Goal: Task Accomplishment & Management: Manage account settings

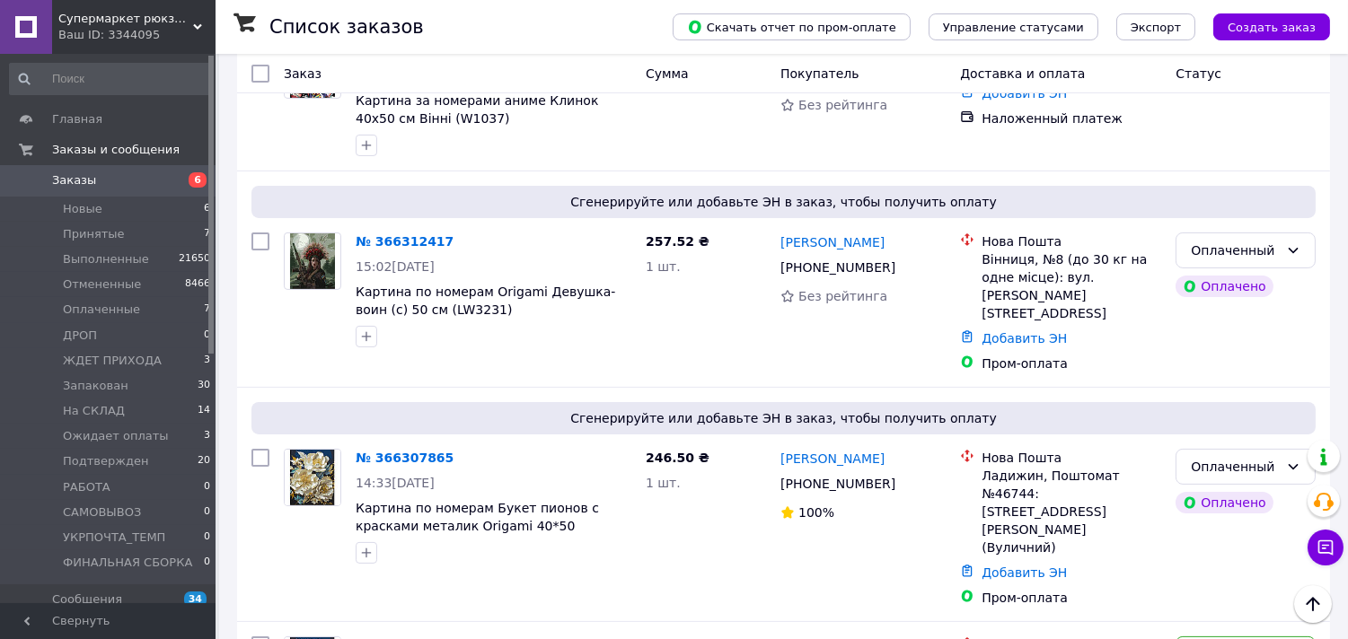
scroll to position [998, 0]
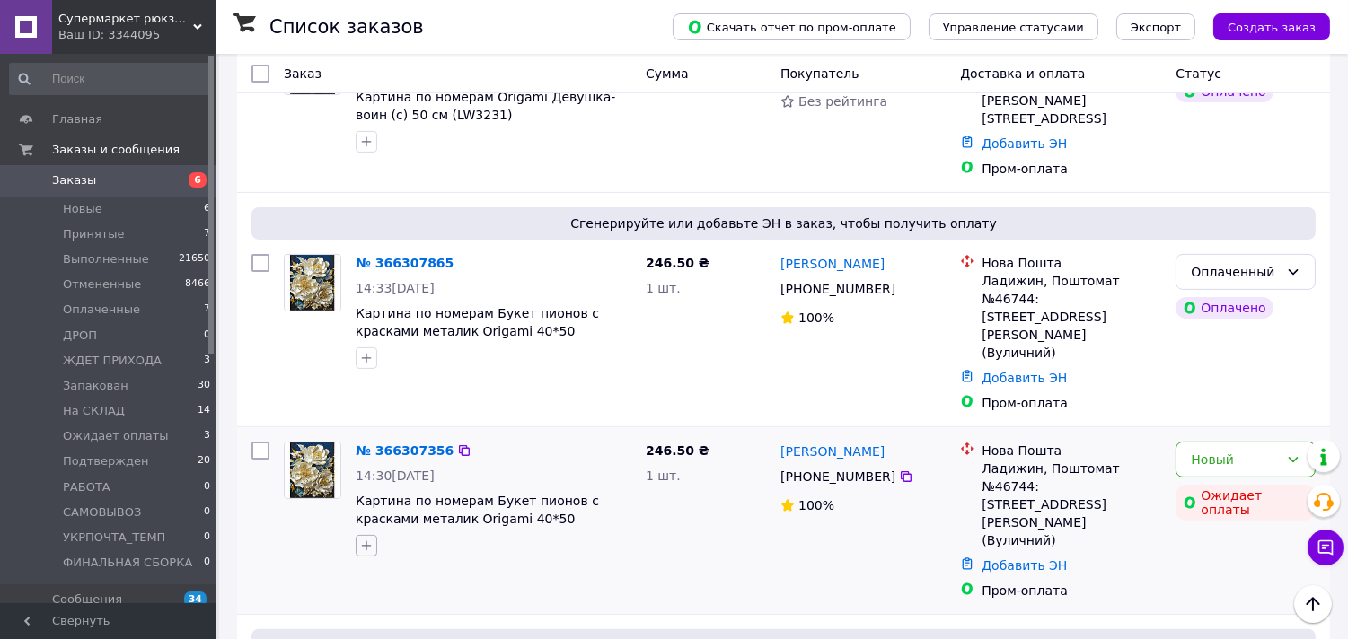
click at [371, 539] on icon "button" at bounding box center [366, 546] width 14 height 14
type input "гол"
checkbox input "true"
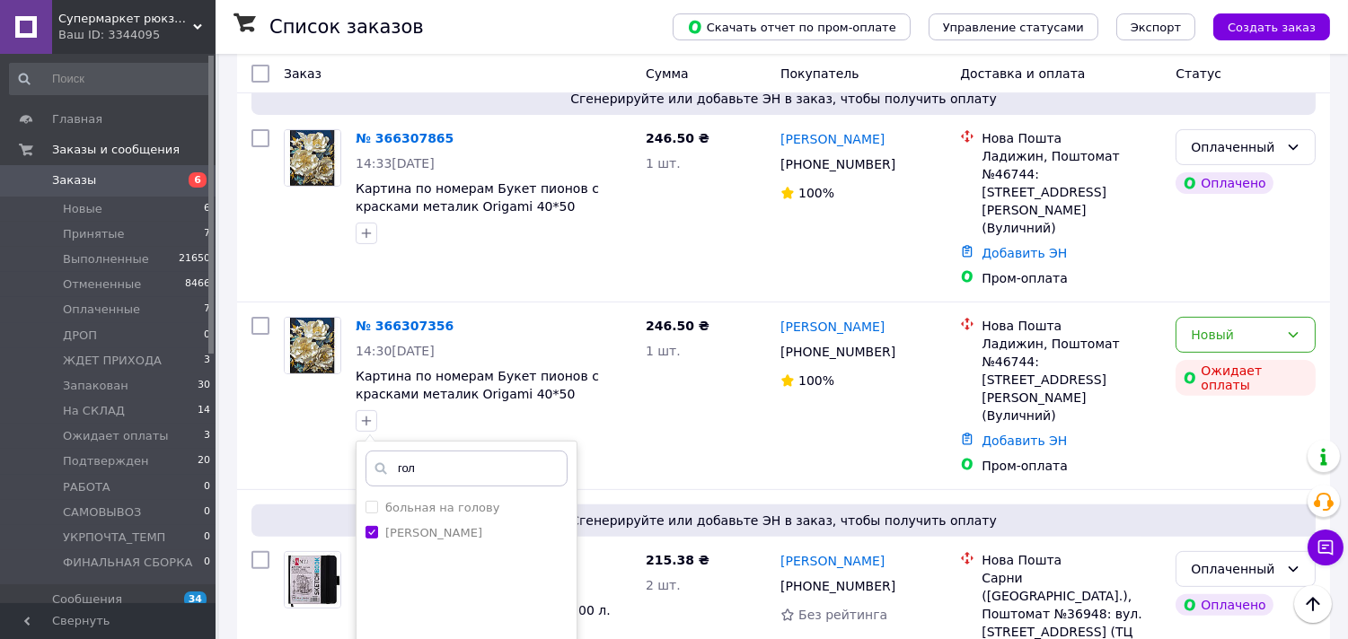
scroll to position [1297, 0]
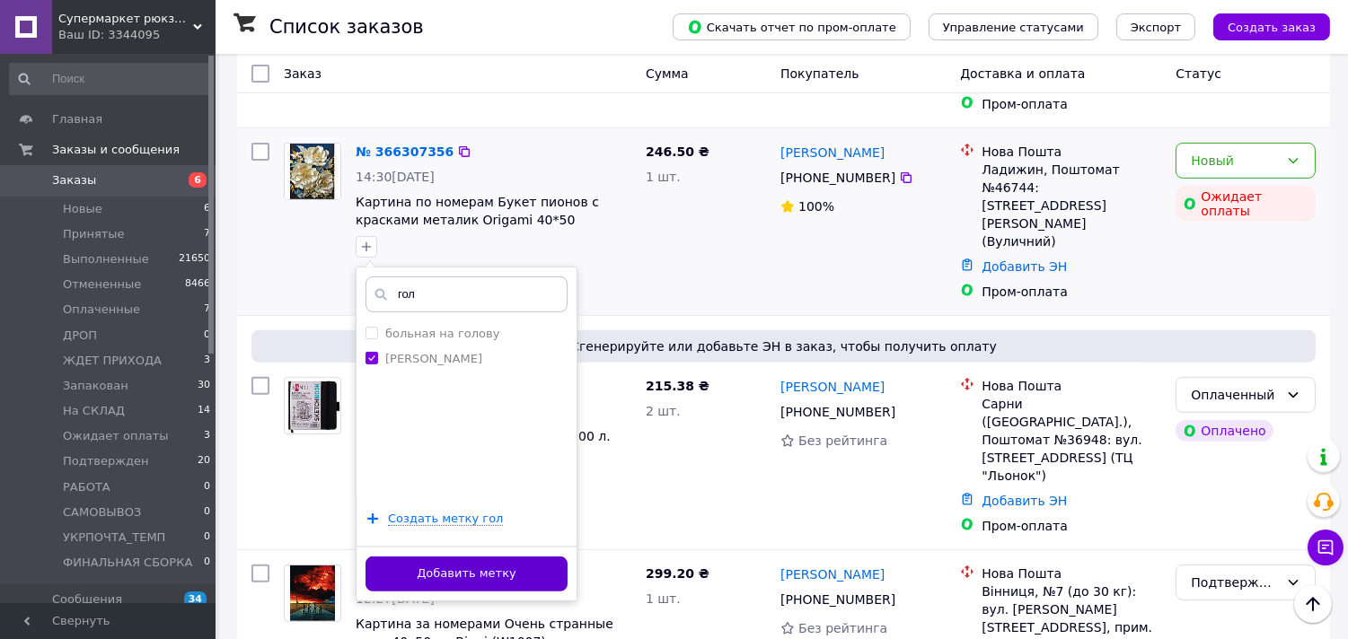
click at [509, 557] on button "Добавить метку" at bounding box center [467, 574] width 202 height 35
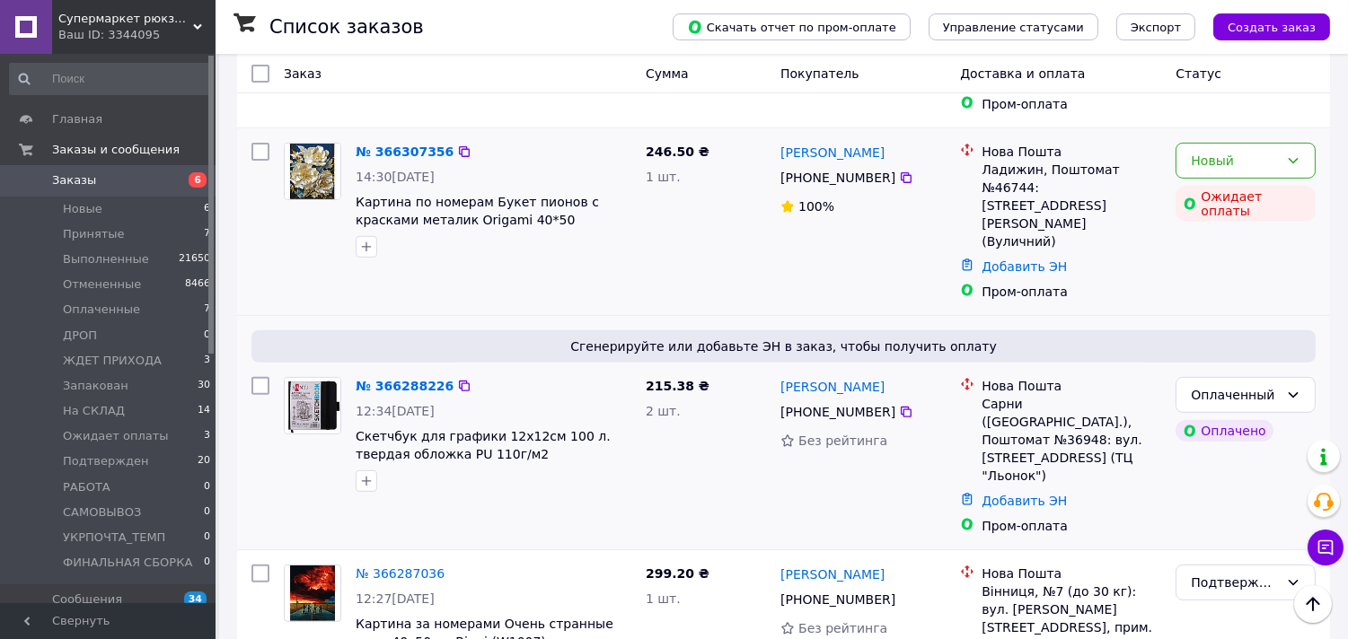
scroll to position [1097, 0]
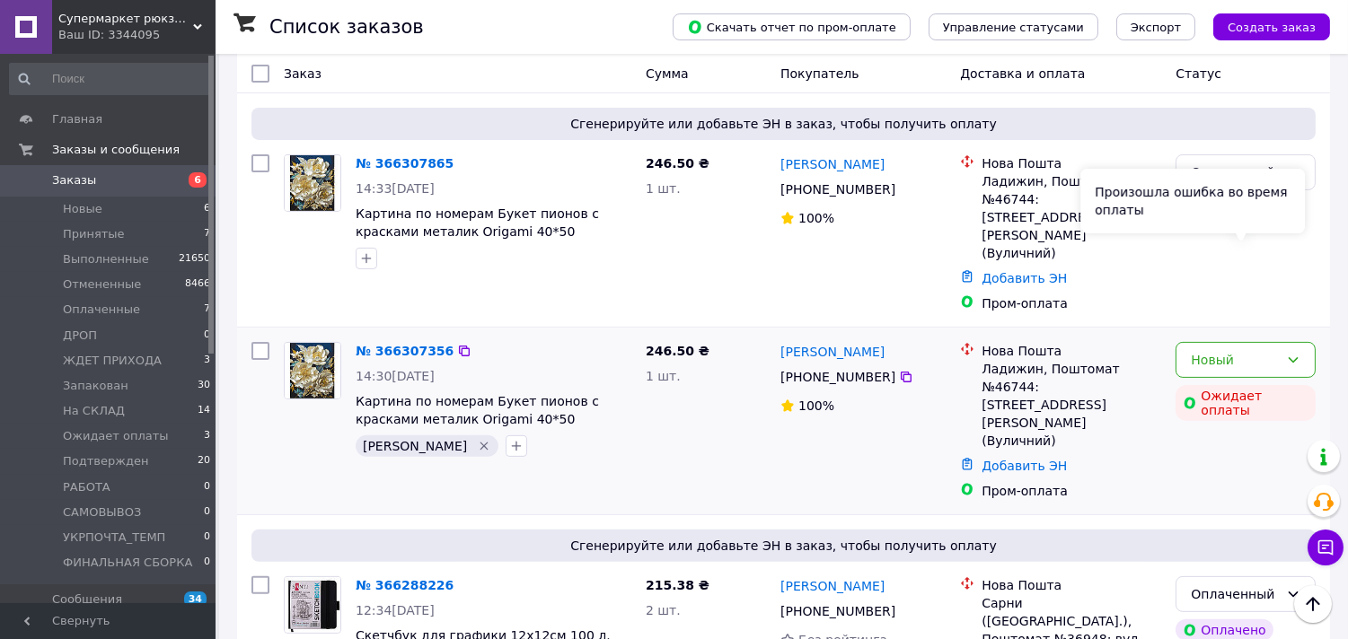
click at [1257, 222] on div "Произошла ошибка во время оплаты" at bounding box center [1192, 201] width 225 height 65
click at [1298, 353] on icon at bounding box center [1293, 360] width 14 height 14
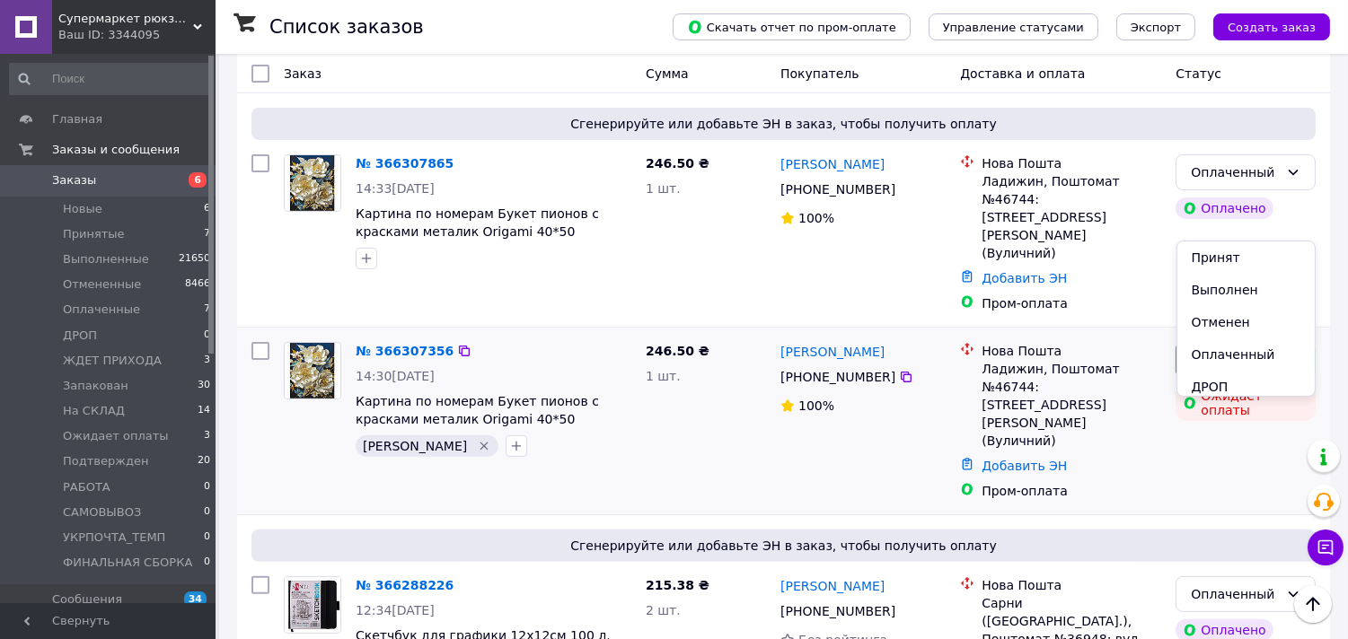
click at [1221, 320] on li "Отменен" at bounding box center [1246, 322] width 138 height 32
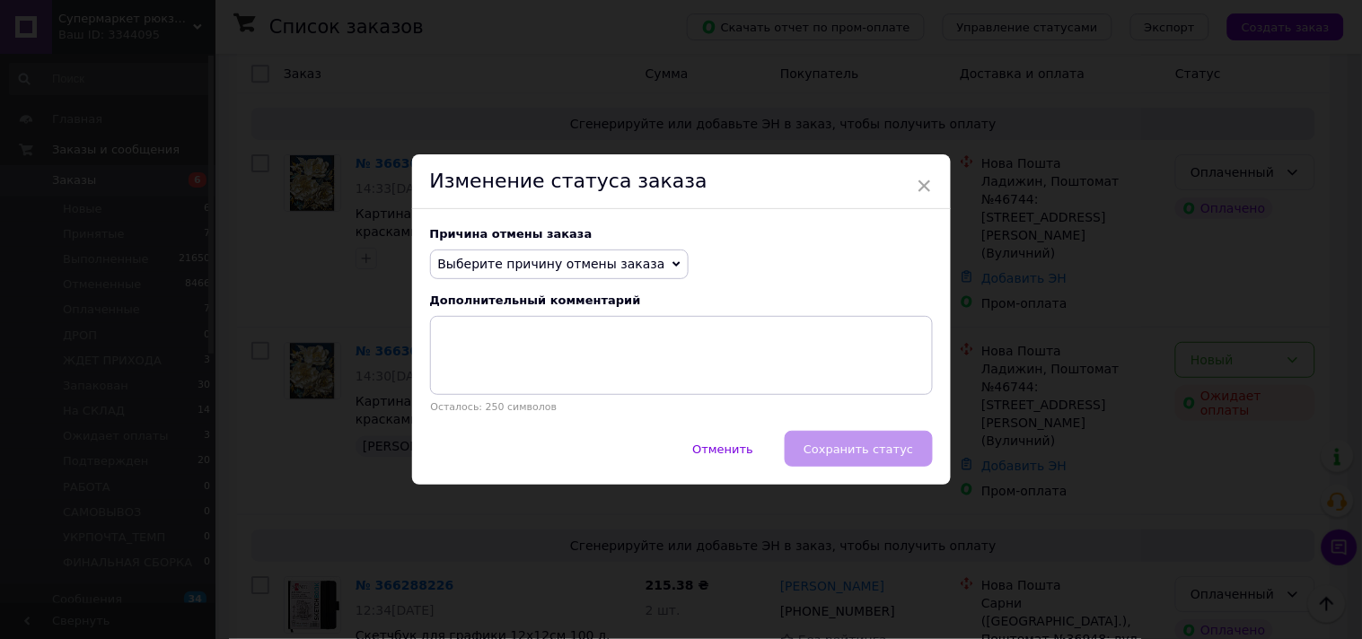
click at [525, 270] on span "Выберите причину отмены заказа" at bounding box center [551, 264] width 227 height 14
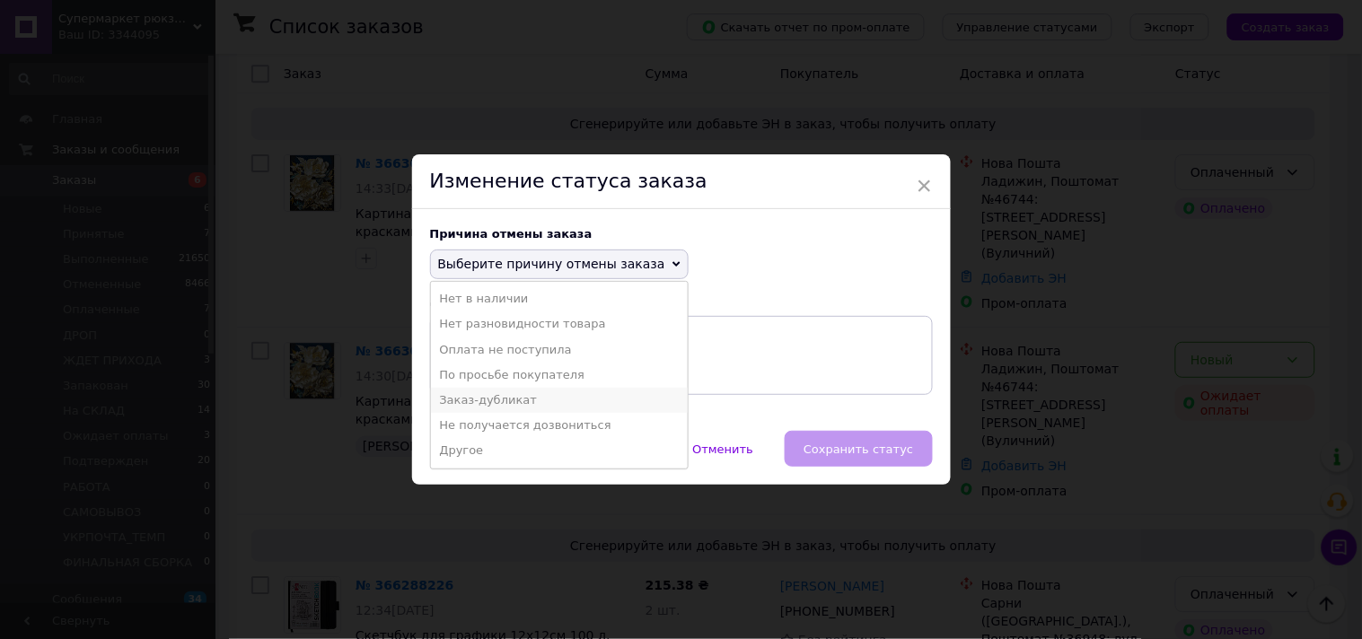
click at [481, 404] on li "Заказ-дубликат" at bounding box center [559, 400] width 257 height 25
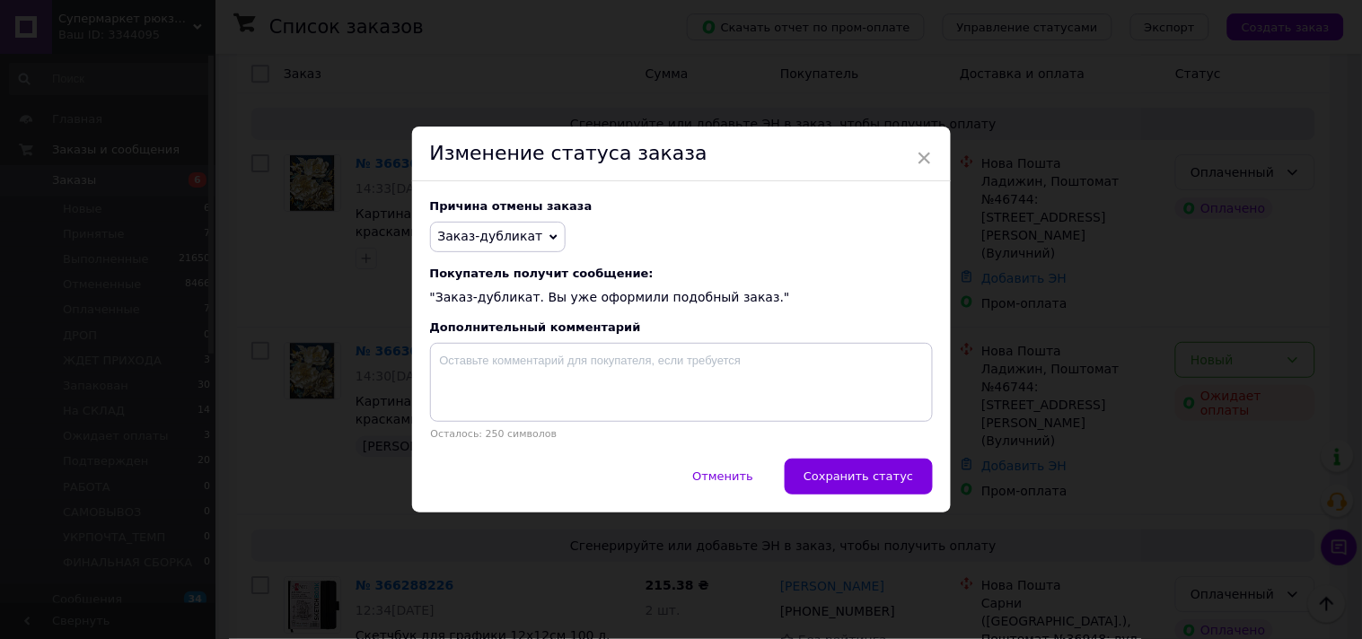
drag, startPoint x: 902, startPoint y: 482, endPoint x: 437, endPoint y: 633, distance: 488.2
click at [901, 482] on span "Сохранить статус" at bounding box center [859, 476] width 110 height 13
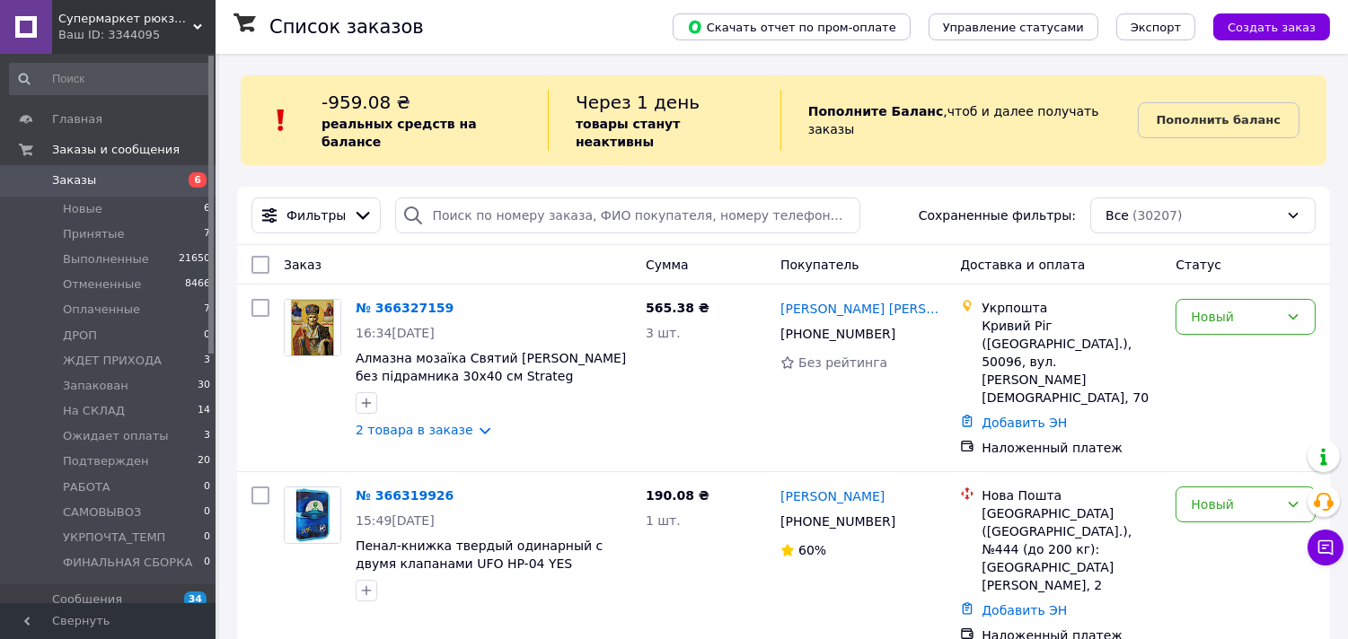
scroll to position [299, 0]
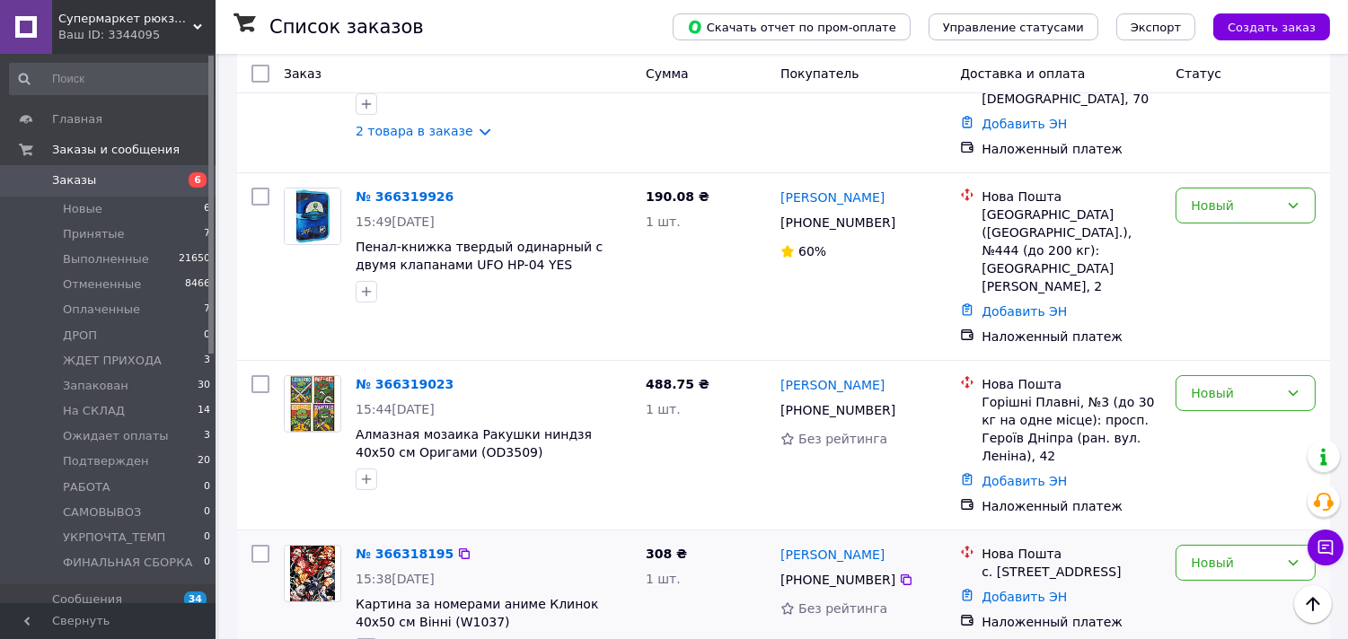
click at [369, 639] on icon "button" at bounding box center [366, 649] width 14 height 14
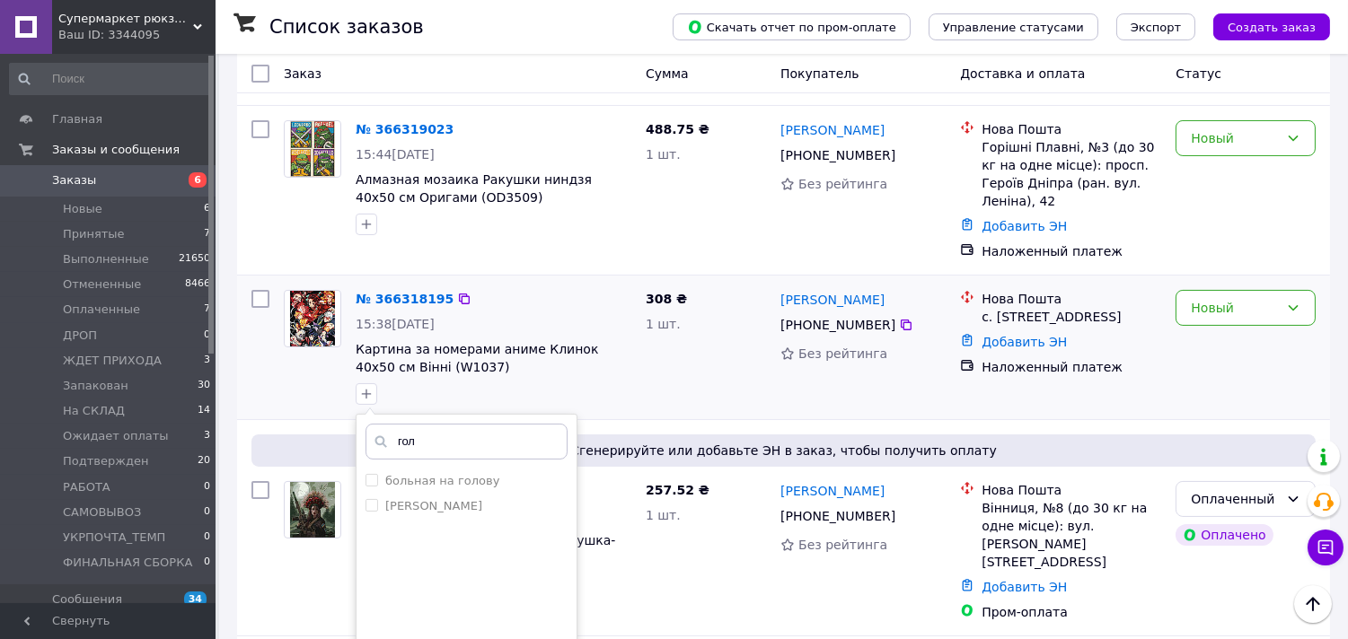
scroll to position [598, 0]
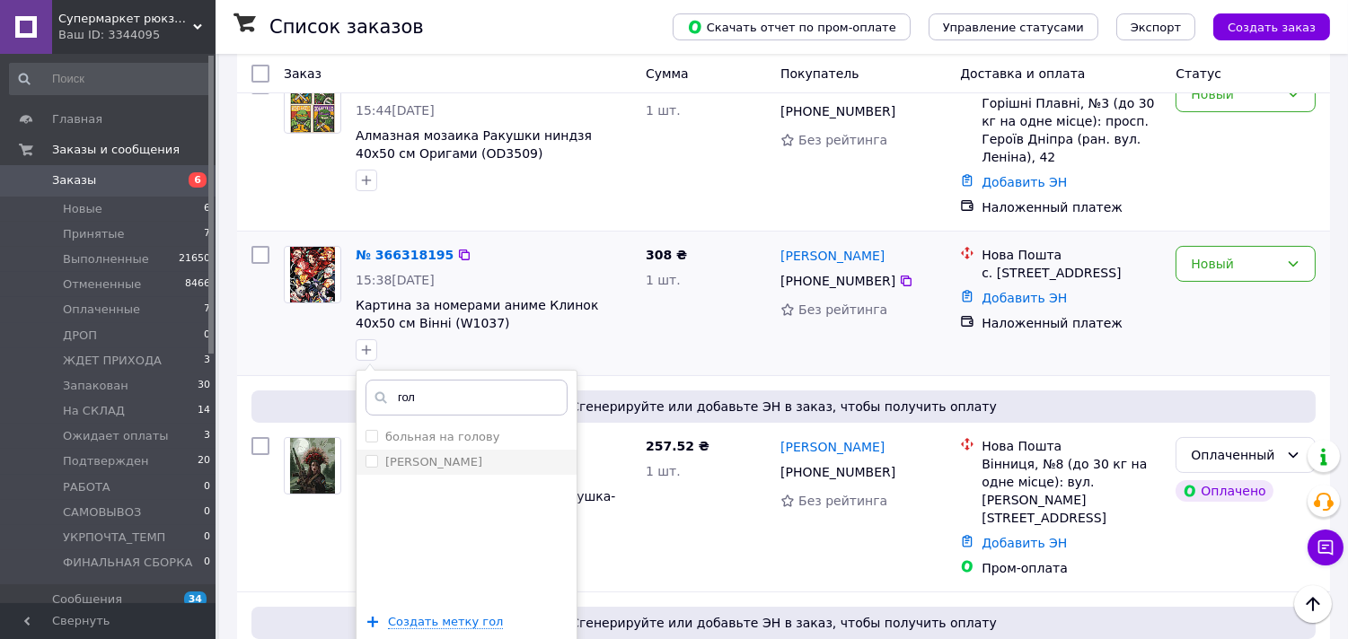
type input "гол"
click at [374, 455] on input "[PERSON_NAME]" at bounding box center [372, 461] width 12 height 12
checkbox input "true"
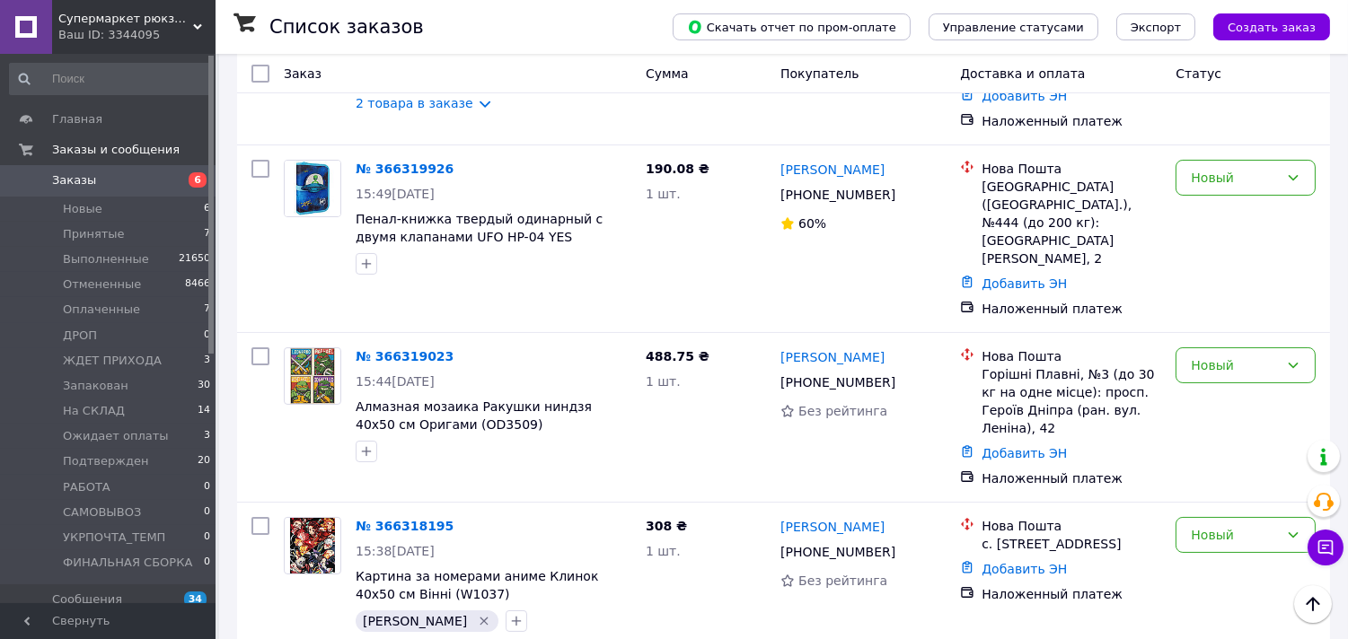
scroll to position [299, 0]
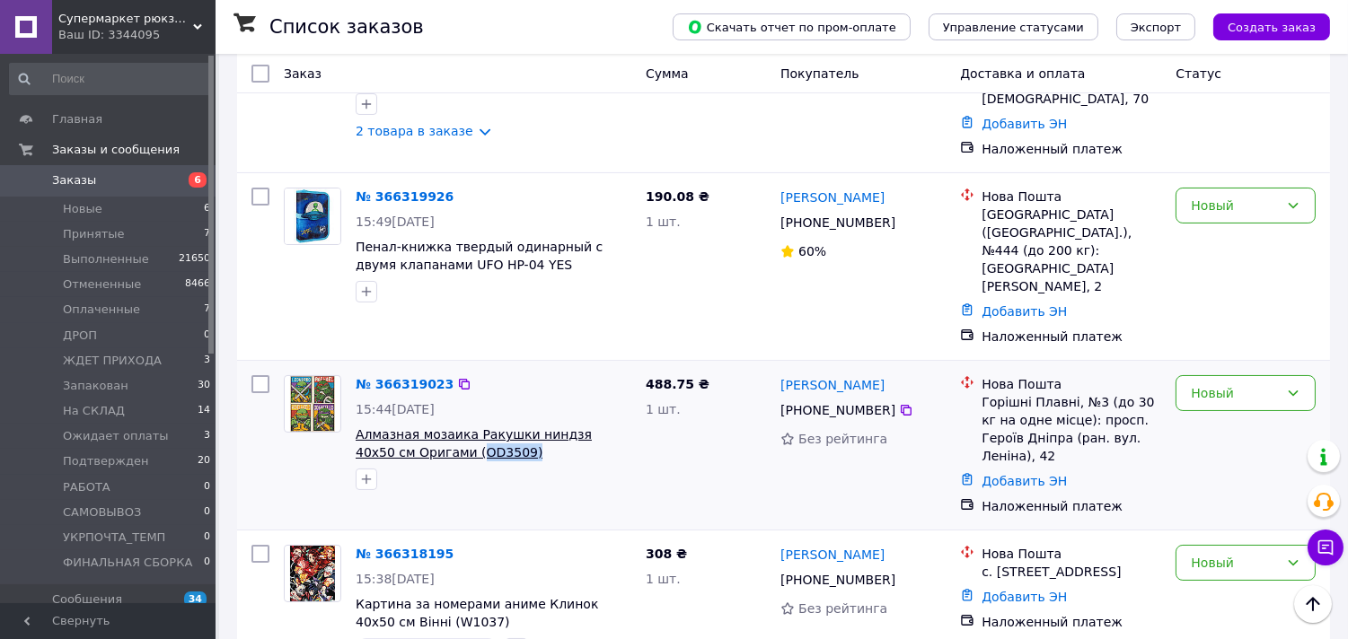
drag, startPoint x: 467, startPoint y: 383, endPoint x: 416, endPoint y: 386, distance: 51.3
click at [416, 426] on span "Алмазная мозаика Ракушки ниндзя 40х50 см Оригами (OD3509)" at bounding box center [494, 444] width 276 height 36
copy span "OD3509)"
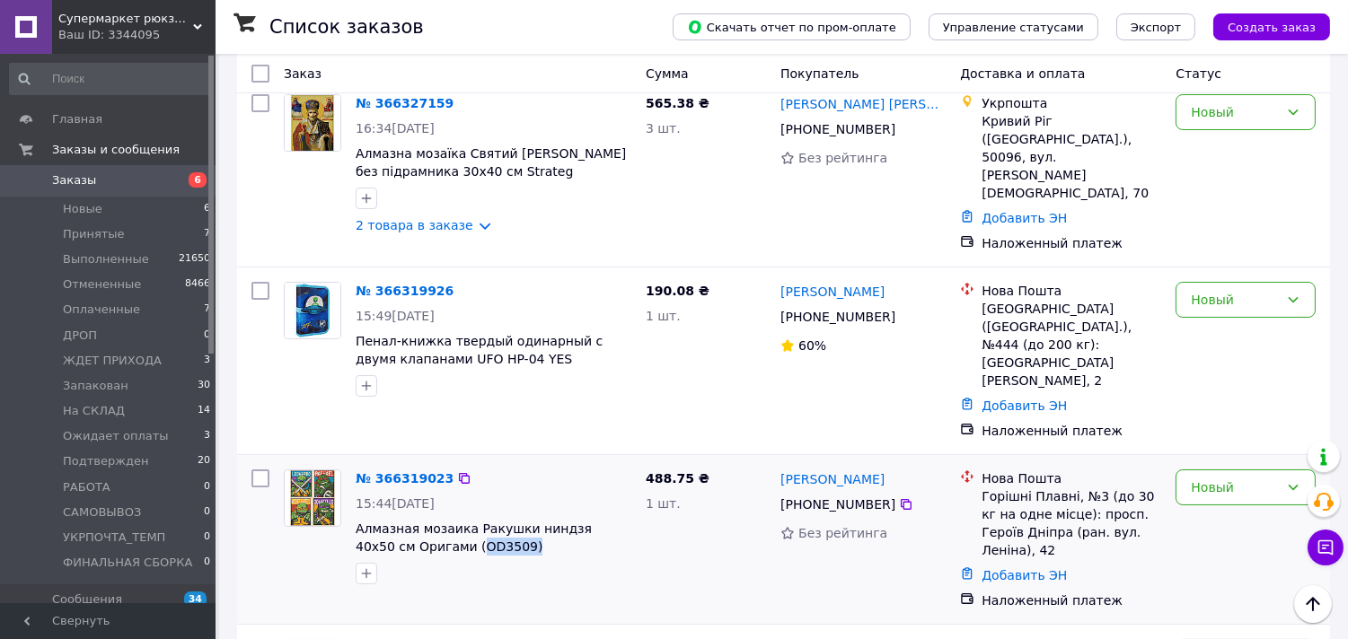
scroll to position [100, 0]
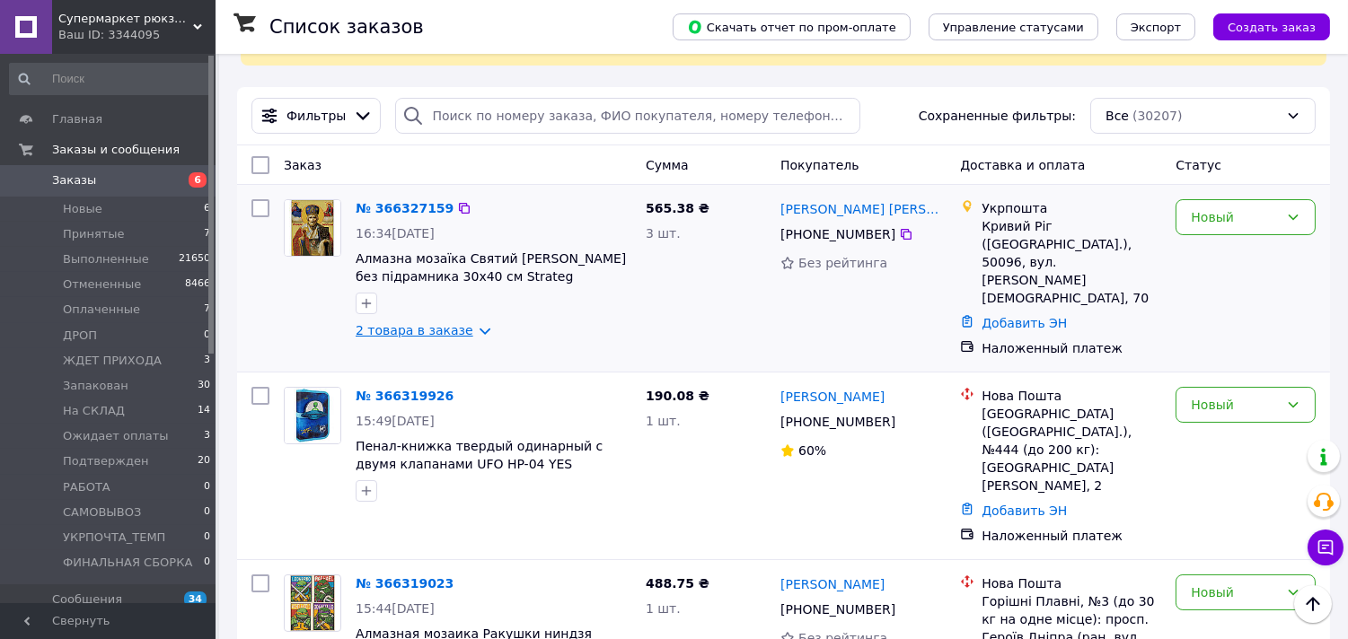
click at [392, 323] on link "2 товара в заказе" at bounding box center [415, 330] width 118 height 14
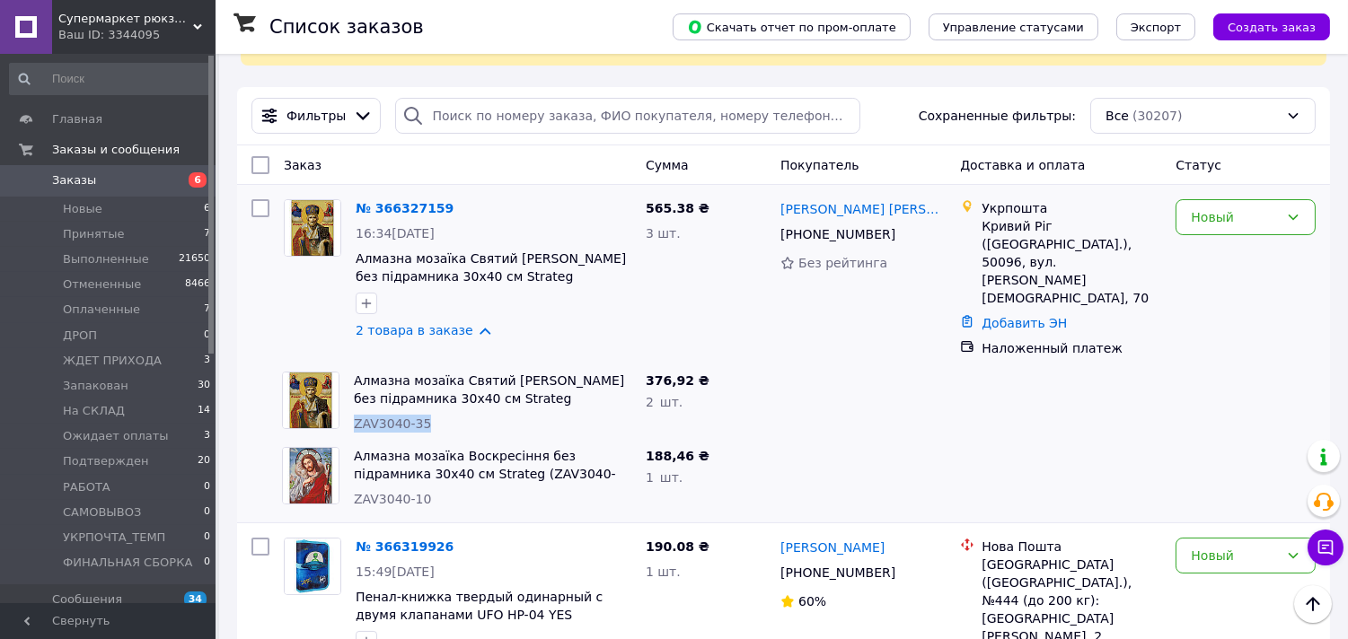
drag, startPoint x: 355, startPoint y: 391, endPoint x: 426, endPoint y: 399, distance: 71.4
click at [426, 399] on div "Алмазна мозаїка Святий Миколай без підрамника 30х40 см Strateg (ZAV3040-35) ZAV…" at bounding box center [493, 402] width 292 height 75
copy span "ZAV3040-35"
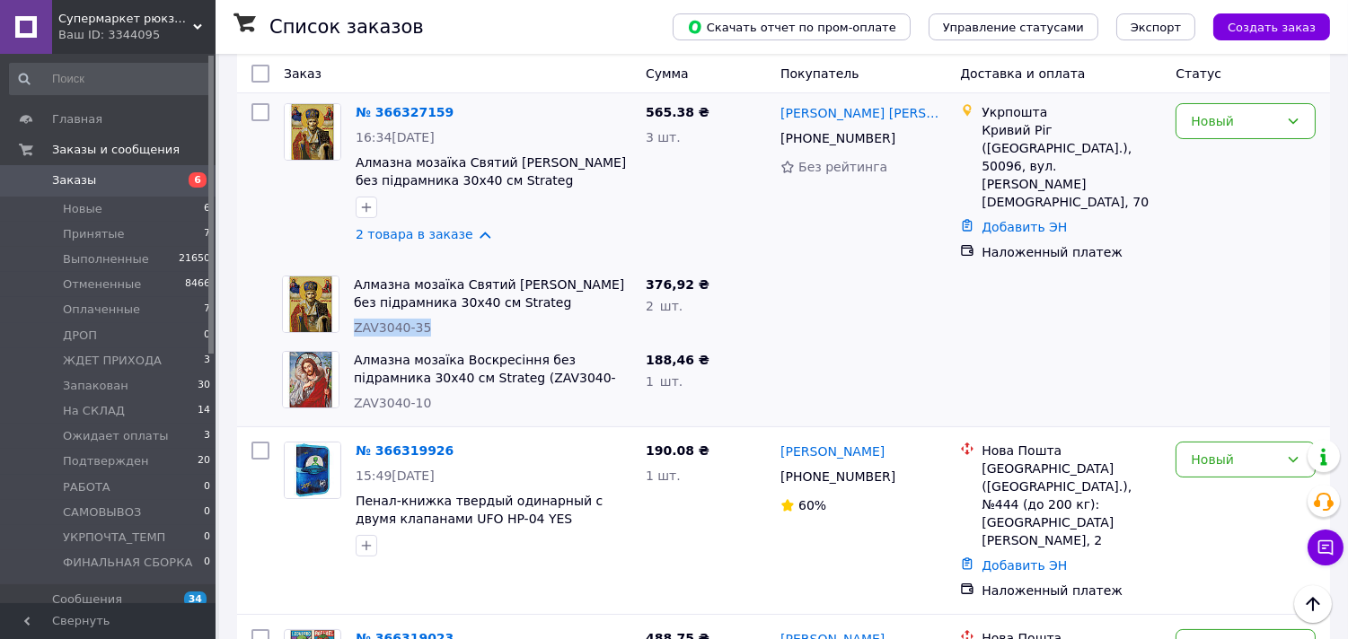
scroll to position [498, 0]
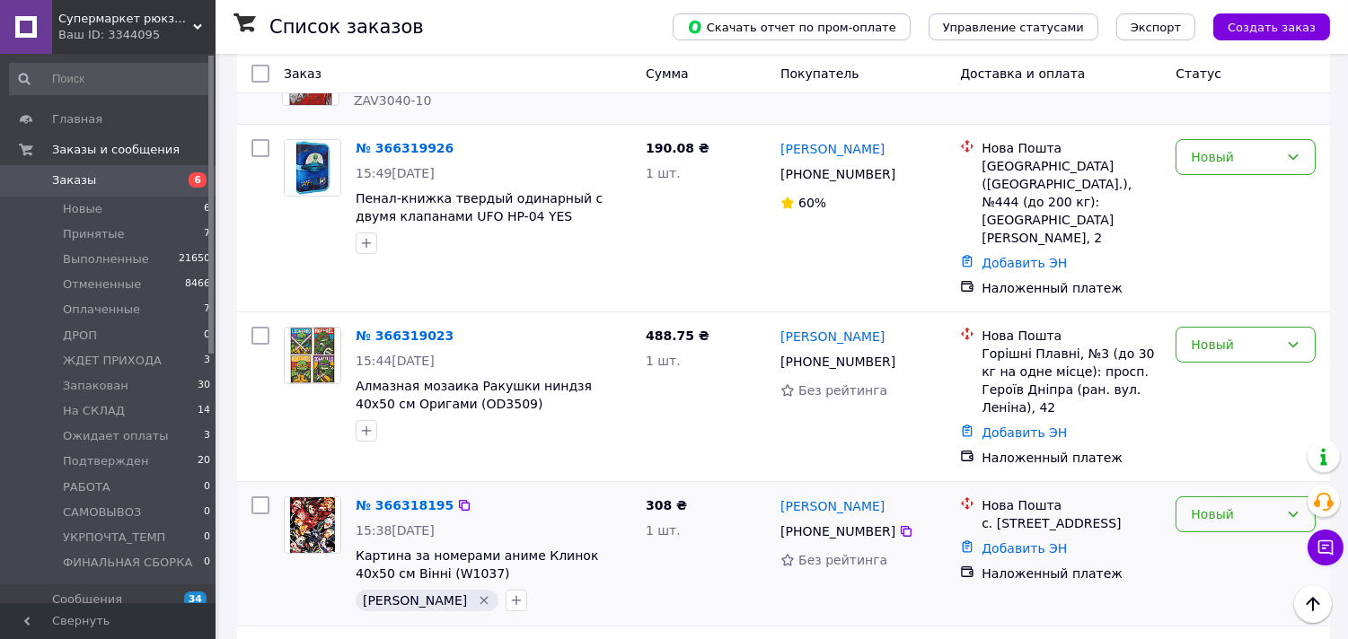
click at [1234, 505] on div "Новый" at bounding box center [1235, 515] width 88 height 20
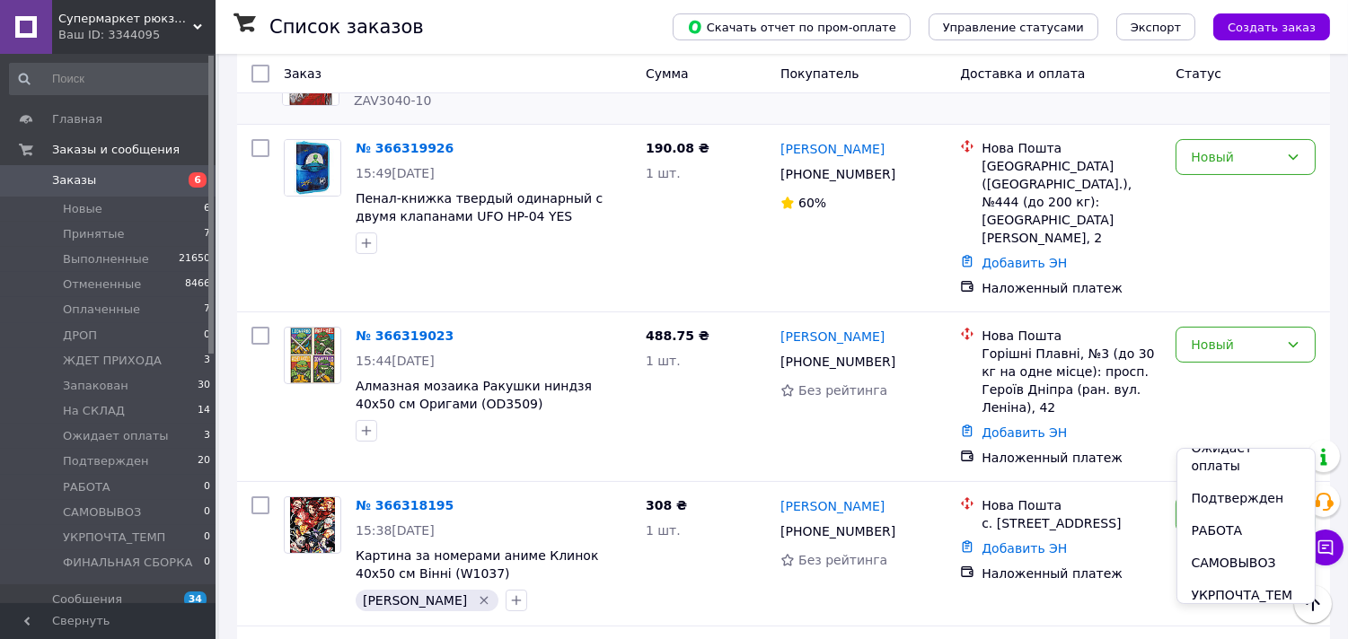
scroll to position [299, 0]
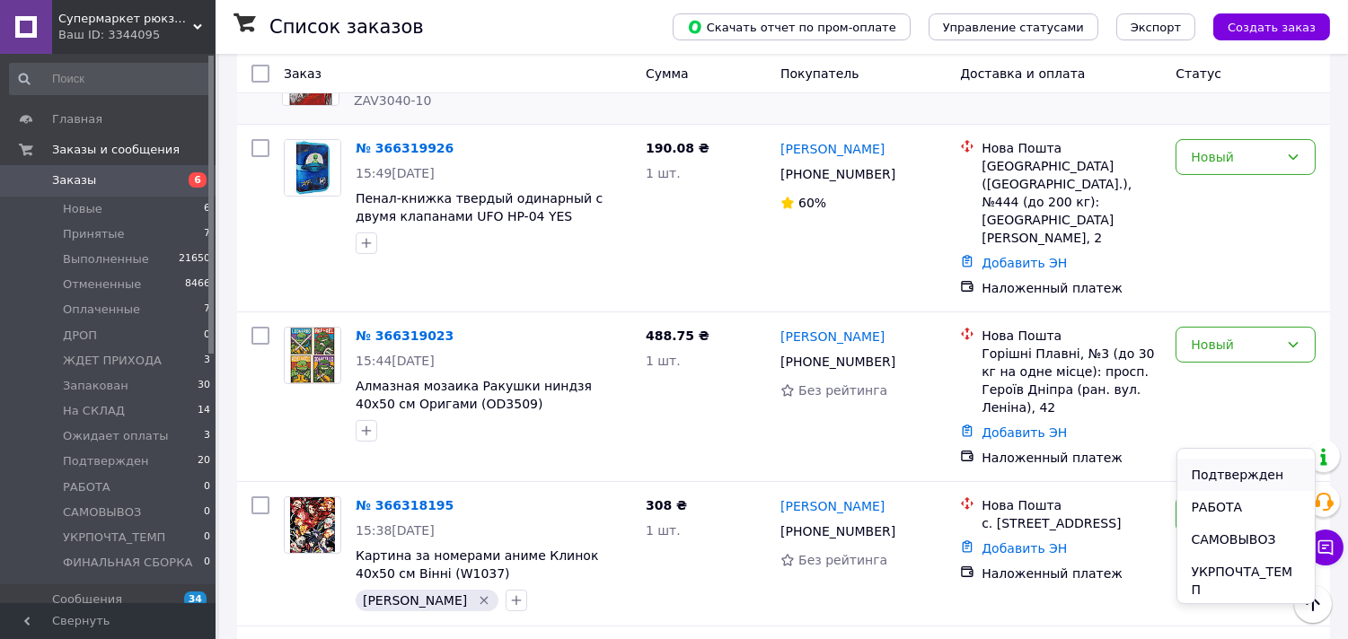
click at [1242, 460] on li "Подтвержден" at bounding box center [1246, 475] width 138 height 32
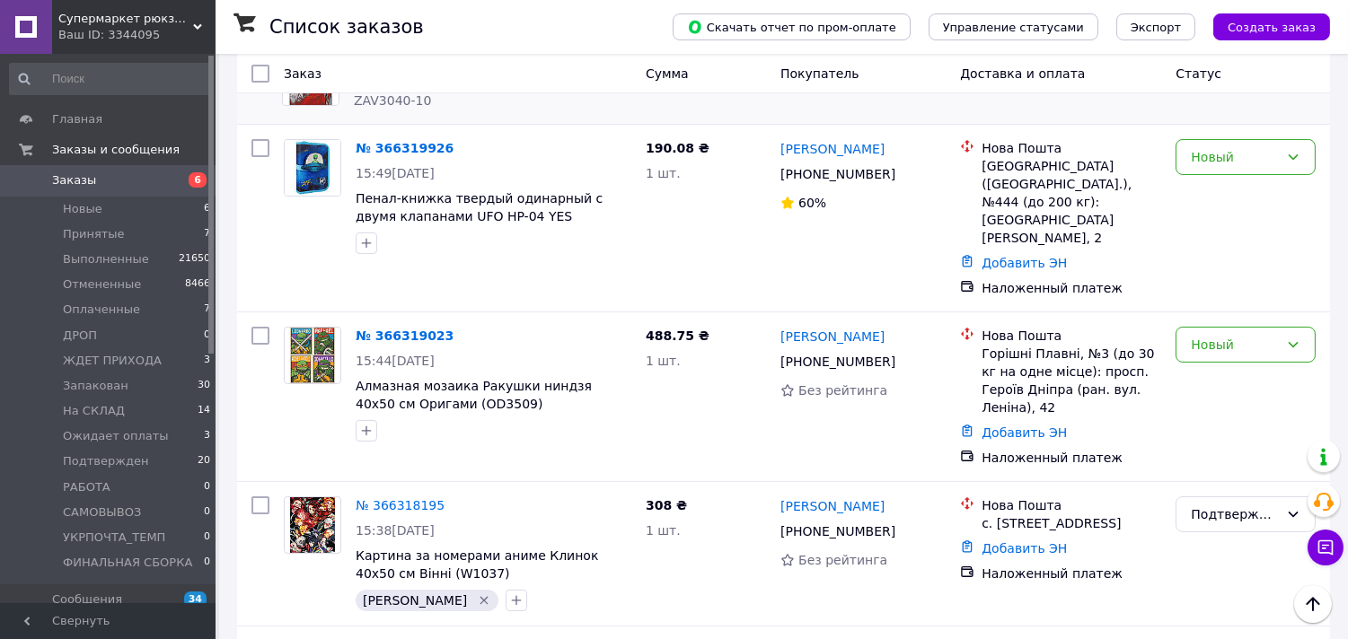
scroll to position [0, 0]
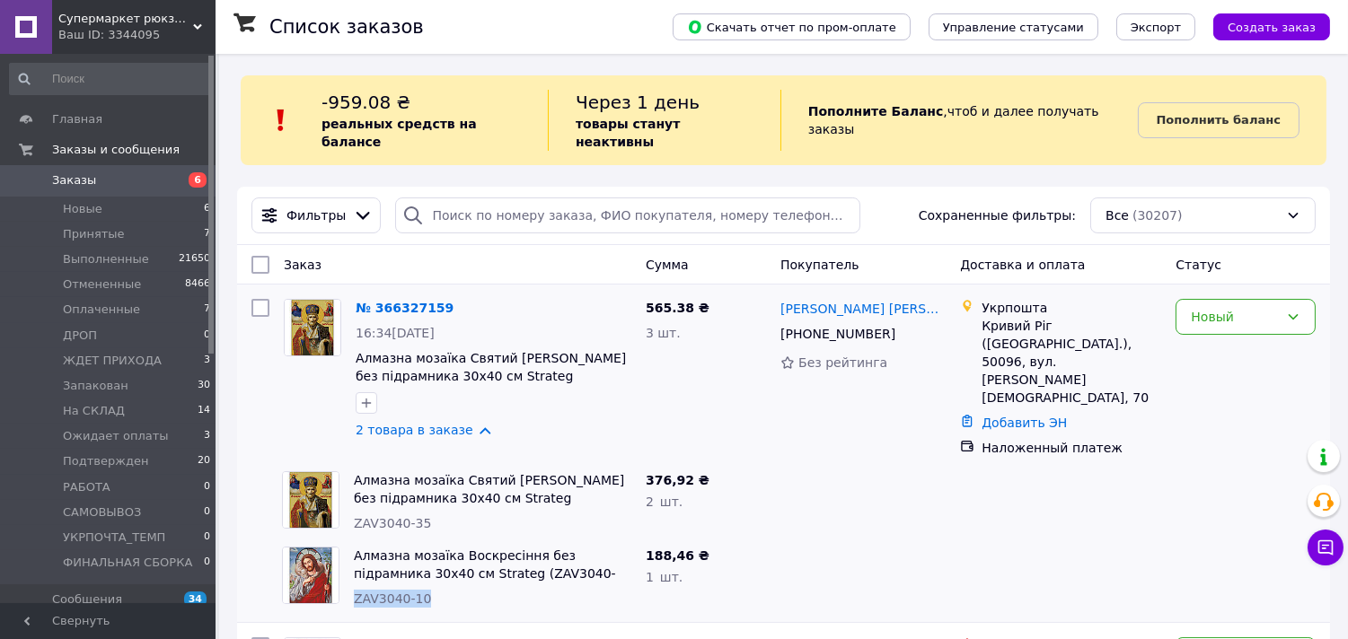
drag, startPoint x: 356, startPoint y: 569, endPoint x: 431, endPoint y: 569, distance: 75.4
click at [431, 590] on div "ZAV3040-10" at bounding box center [493, 599] width 278 height 18
copy span "ZAV3040-10"
click at [372, 396] on icon "button" at bounding box center [366, 403] width 14 height 14
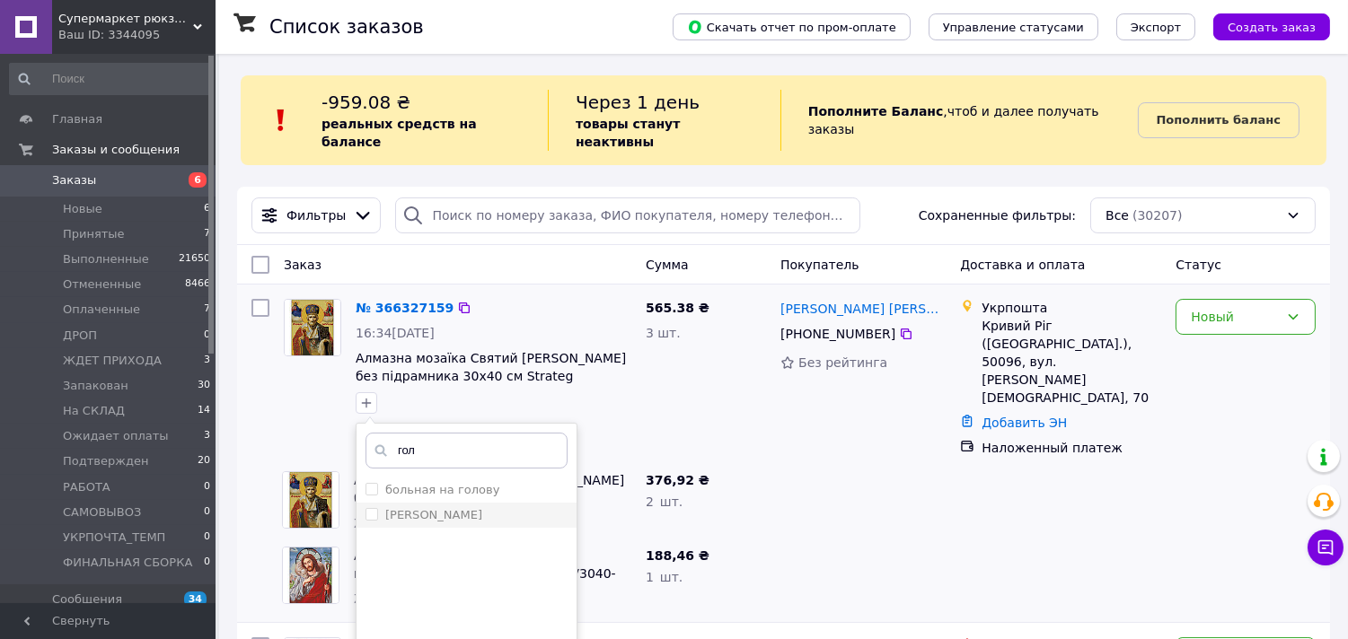
type input "гол"
click at [370, 508] on input "[PERSON_NAME]" at bounding box center [372, 514] width 12 height 12
checkbox input "true"
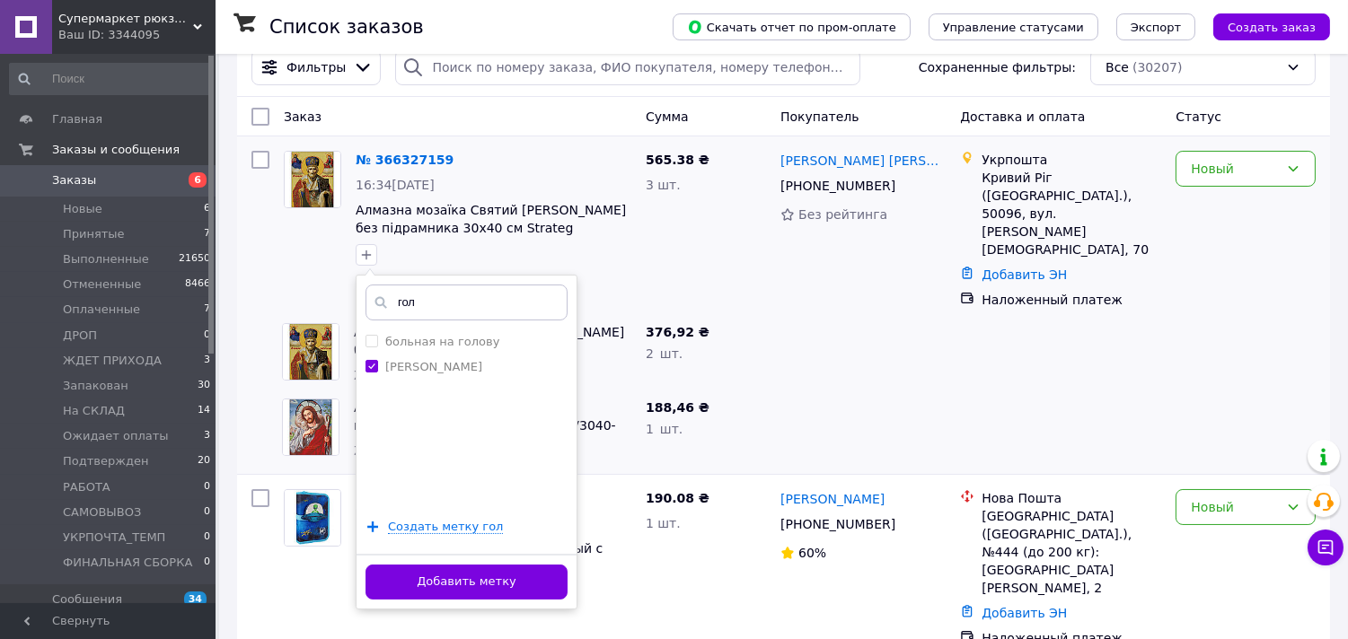
scroll to position [299, 0]
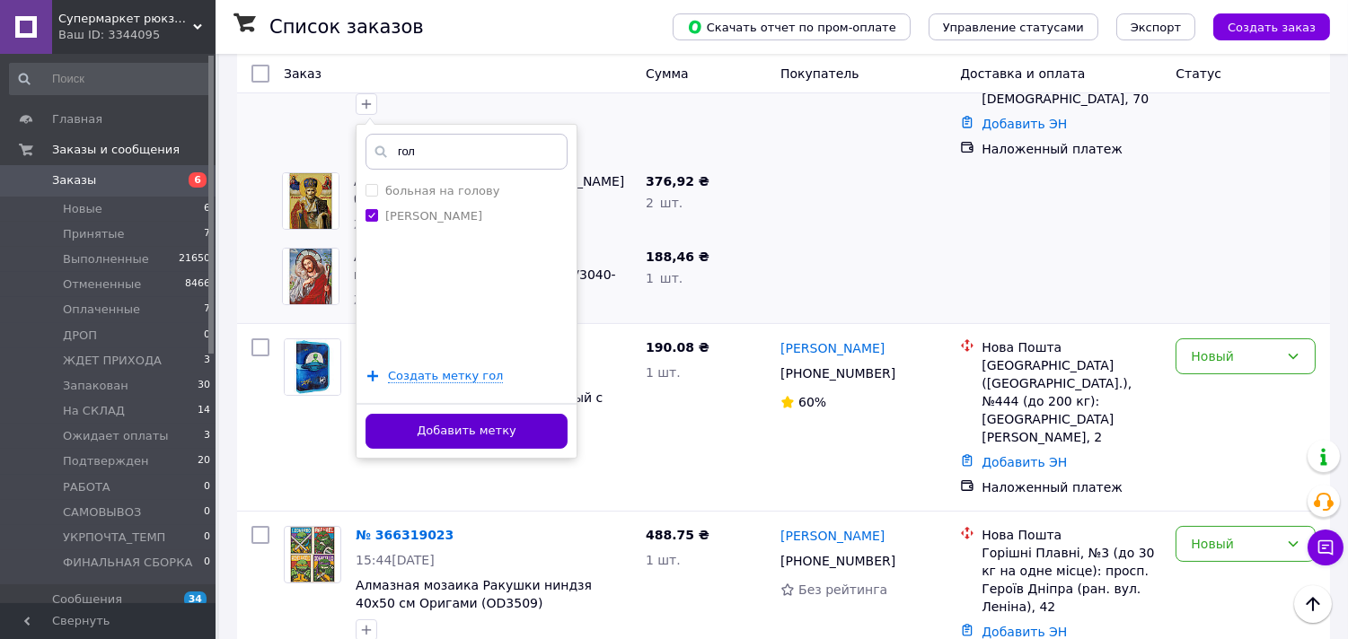
click at [500, 414] on button "Добавить метку" at bounding box center [467, 431] width 202 height 35
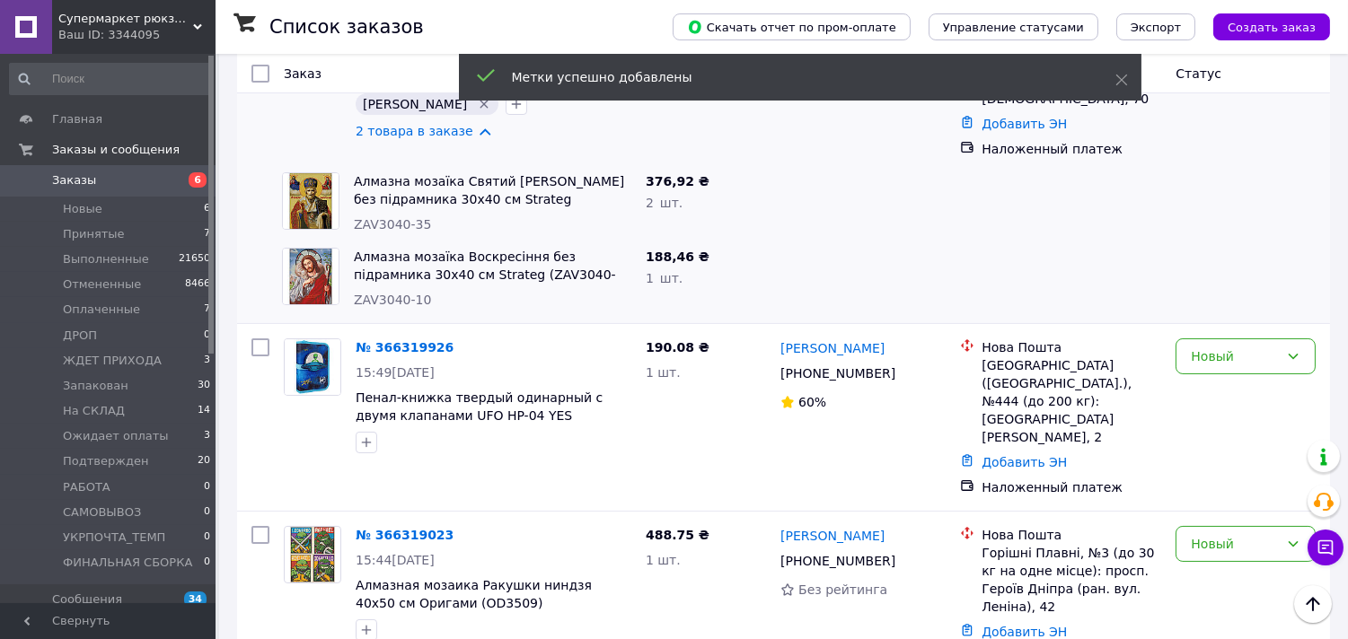
scroll to position [100, 0]
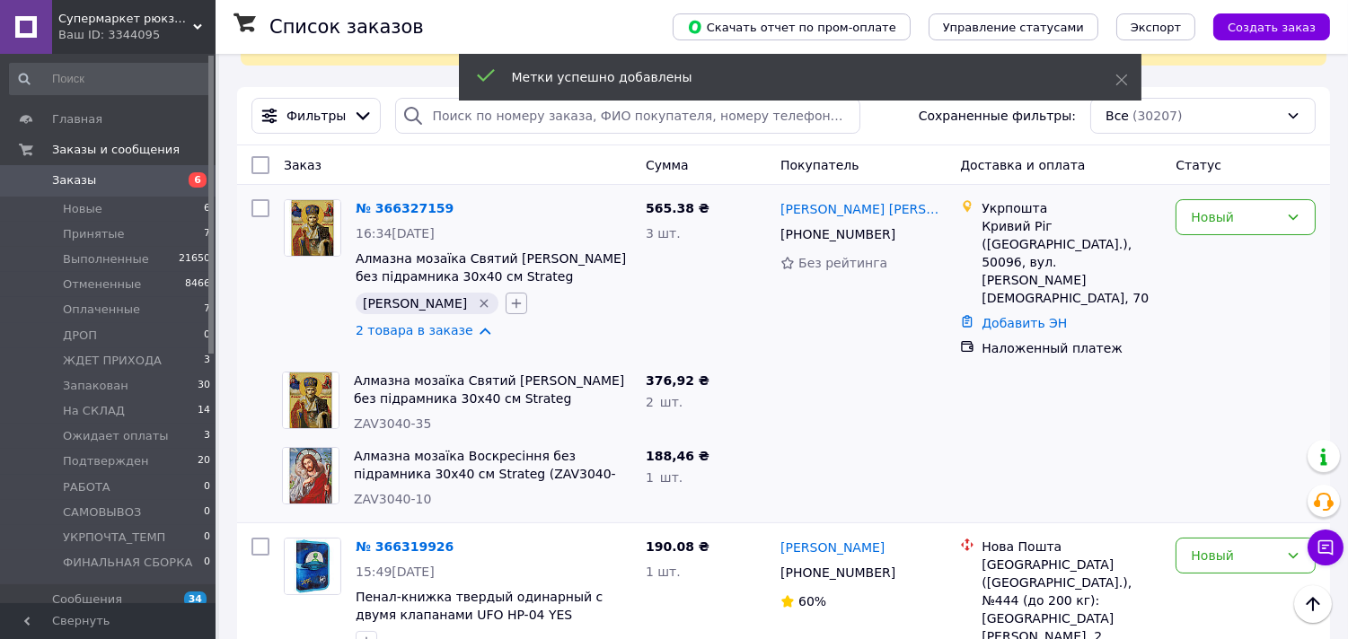
click at [509, 296] on icon "button" at bounding box center [516, 303] width 14 height 14
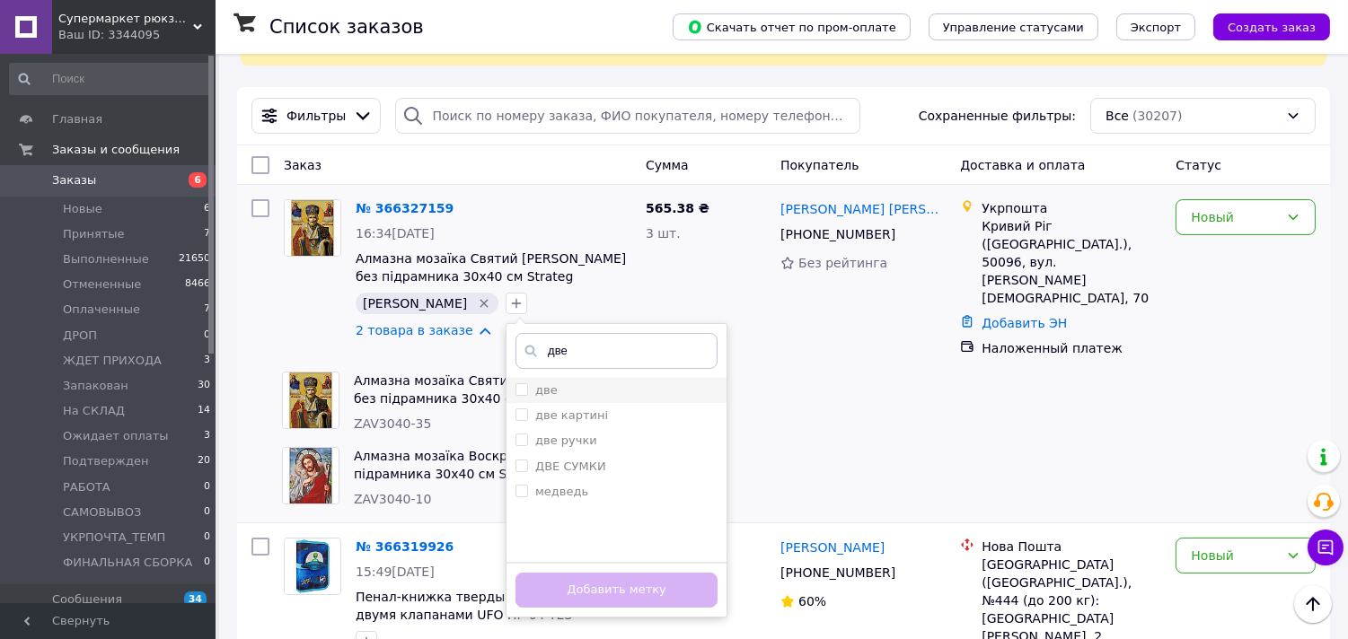
type input "две"
click at [516, 383] on input "две" at bounding box center [522, 389] width 12 height 12
checkbox input "true"
click at [524, 573] on button "Добавить метку" at bounding box center [617, 590] width 202 height 35
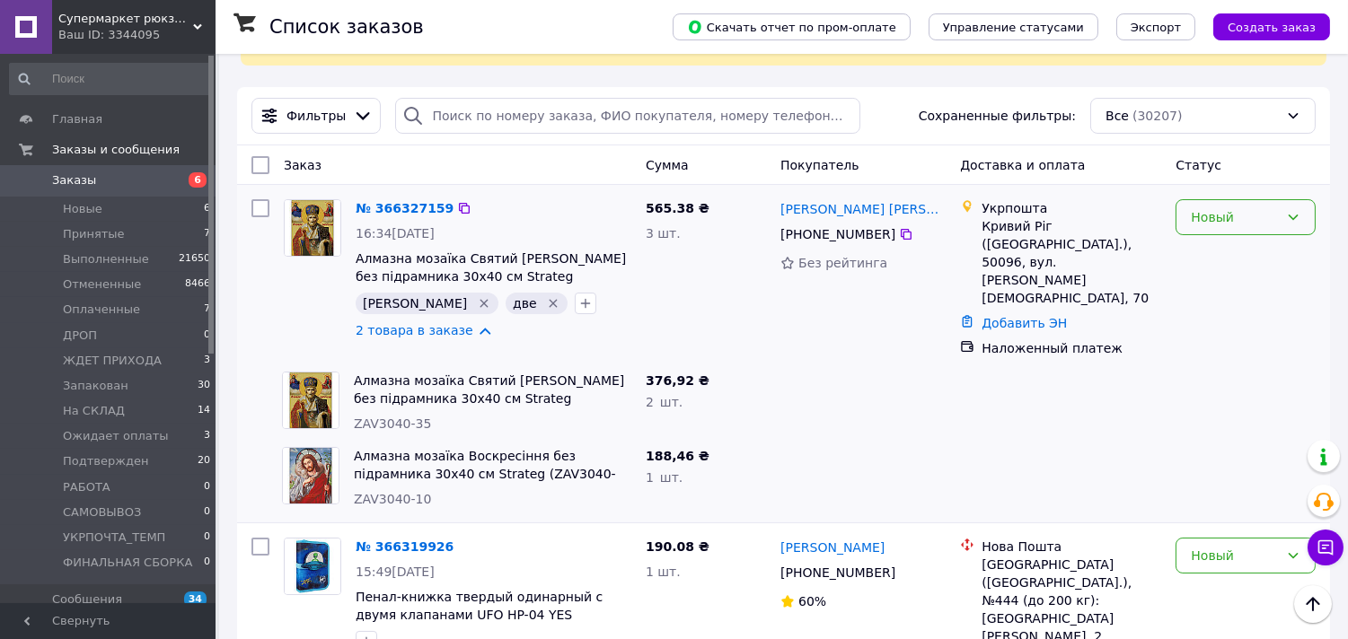
drag, startPoint x: 1220, startPoint y: 201, endPoint x: 1226, endPoint y: 208, distance: 9.5
click at [1220, 207] on div "Новый" at bounding box center [1235, 217] width 88 height 20
click at [1266, 233] on li "Подтвержден" at bounding box center [1246, 249] width 138 height 32
click at [462, 323] on link "2 товара в заказе" at bounding box center [415, 330] width 118 height 14
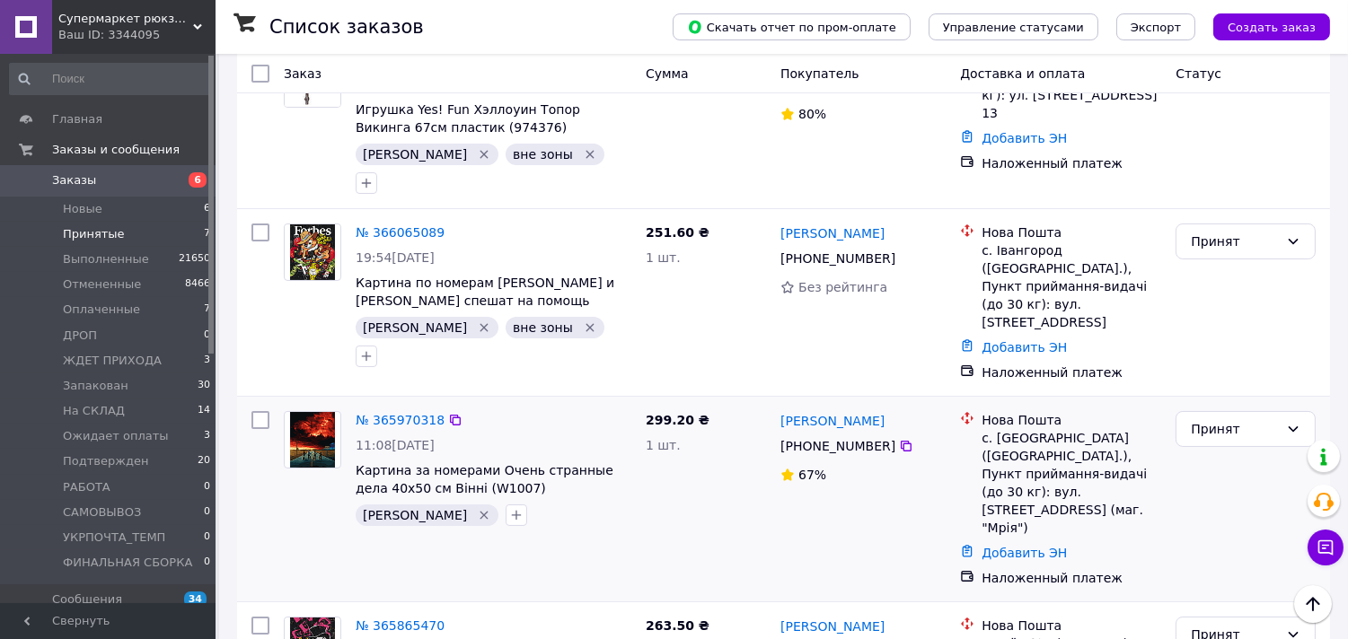
scroll to position [199, 0]
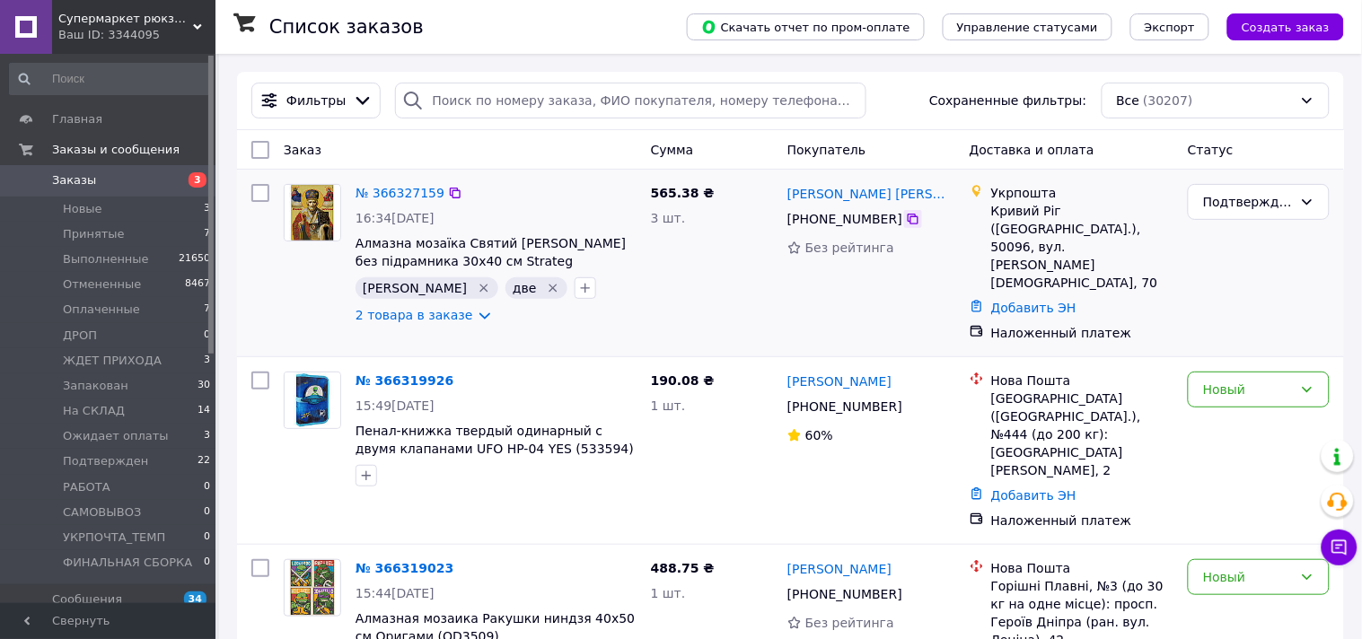
click at [906, 220] on icon at bounding box center [913, 219] width 14 height 14
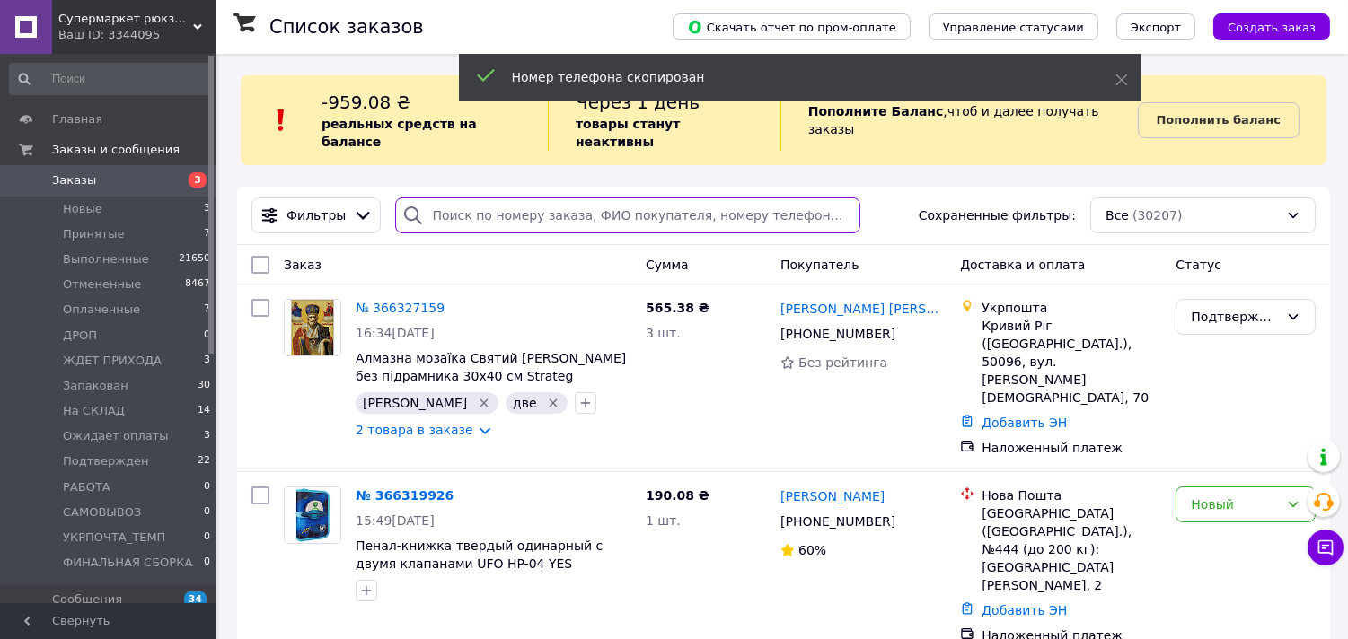
drag, startPoint x: 530, startPoint y: 118, endPoint x: 451, endPoint y: 192, distance: 108.6
paste input "+380994620249"
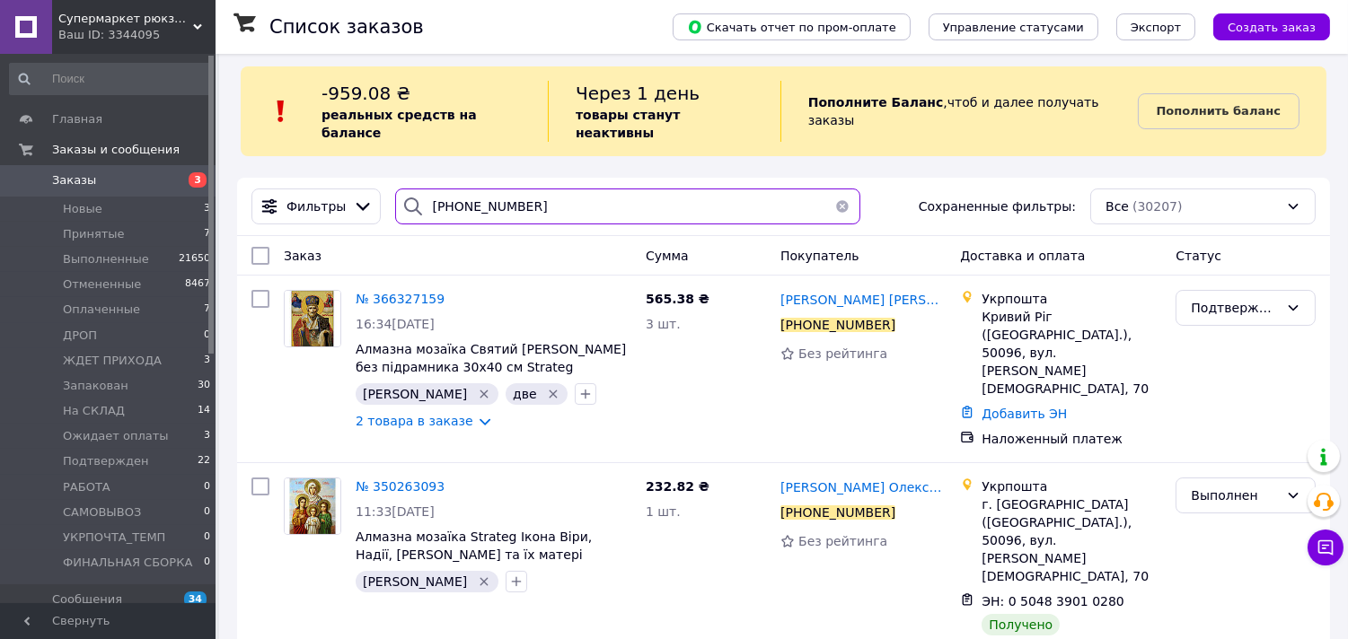
scroll to position [11, 0]
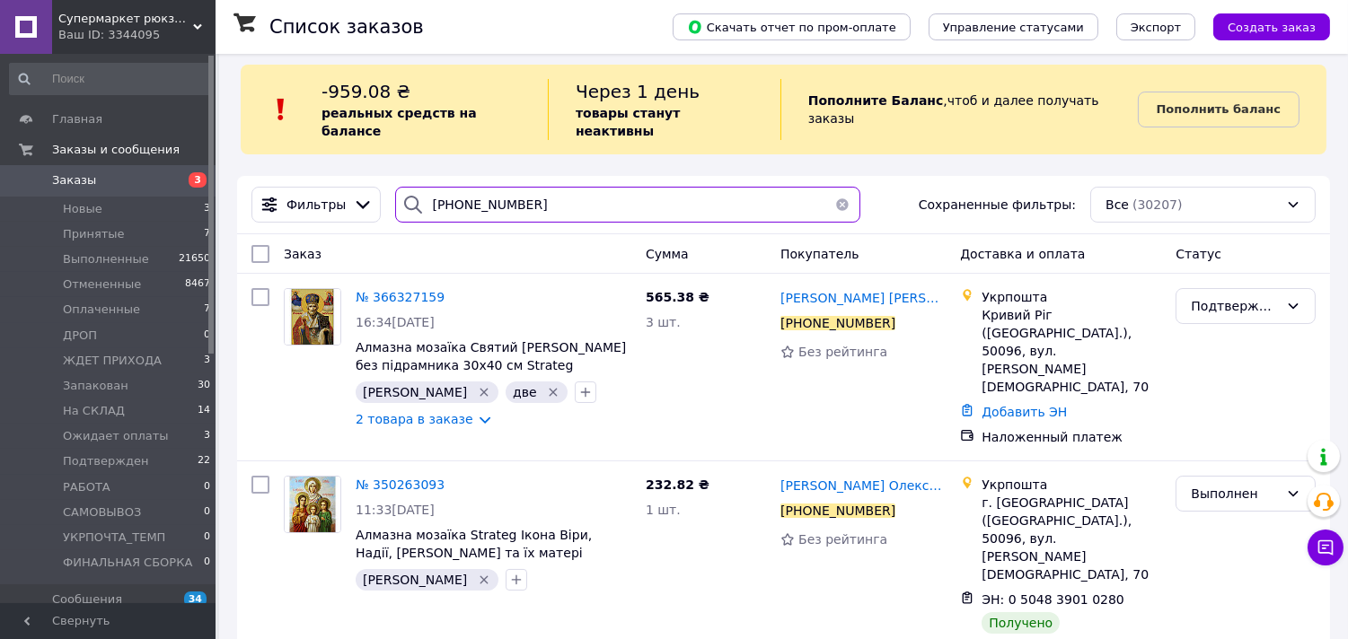
type input "+380994620249"
click at [841, 187] on button "button" at bounding box center [842, 205] width 36 height 36
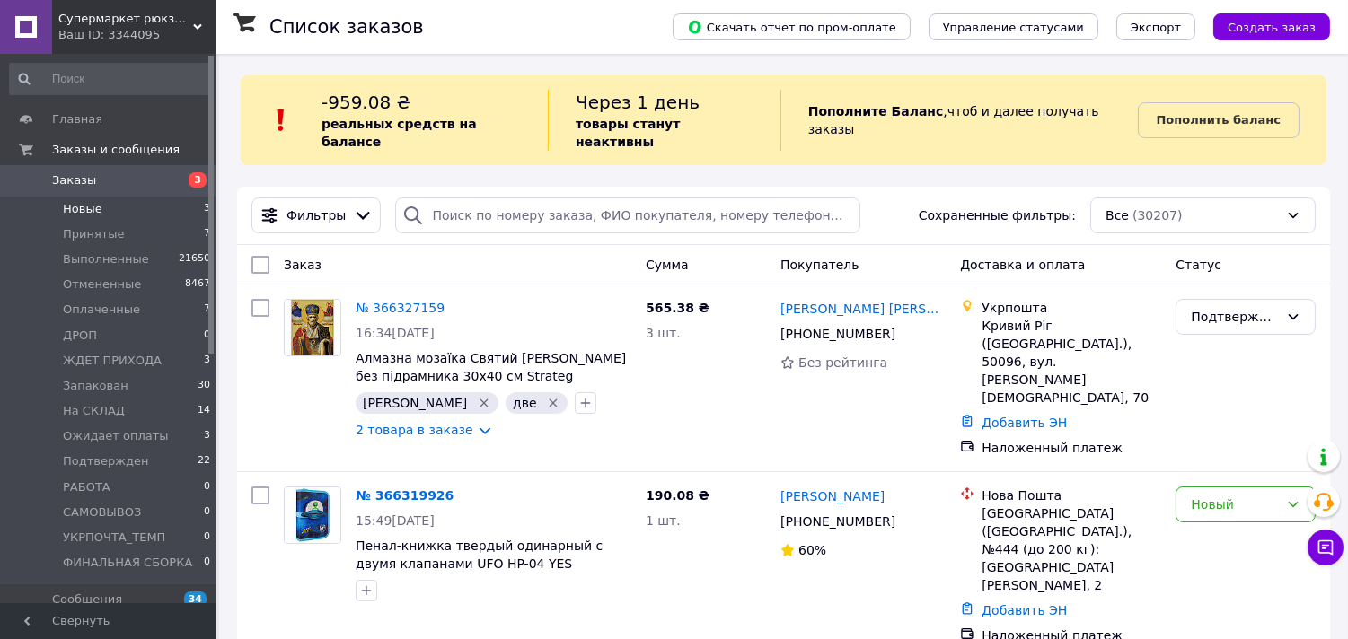
click at [85, 214] on span "Новые" at bounding box center [83, 209] width 40 height 16
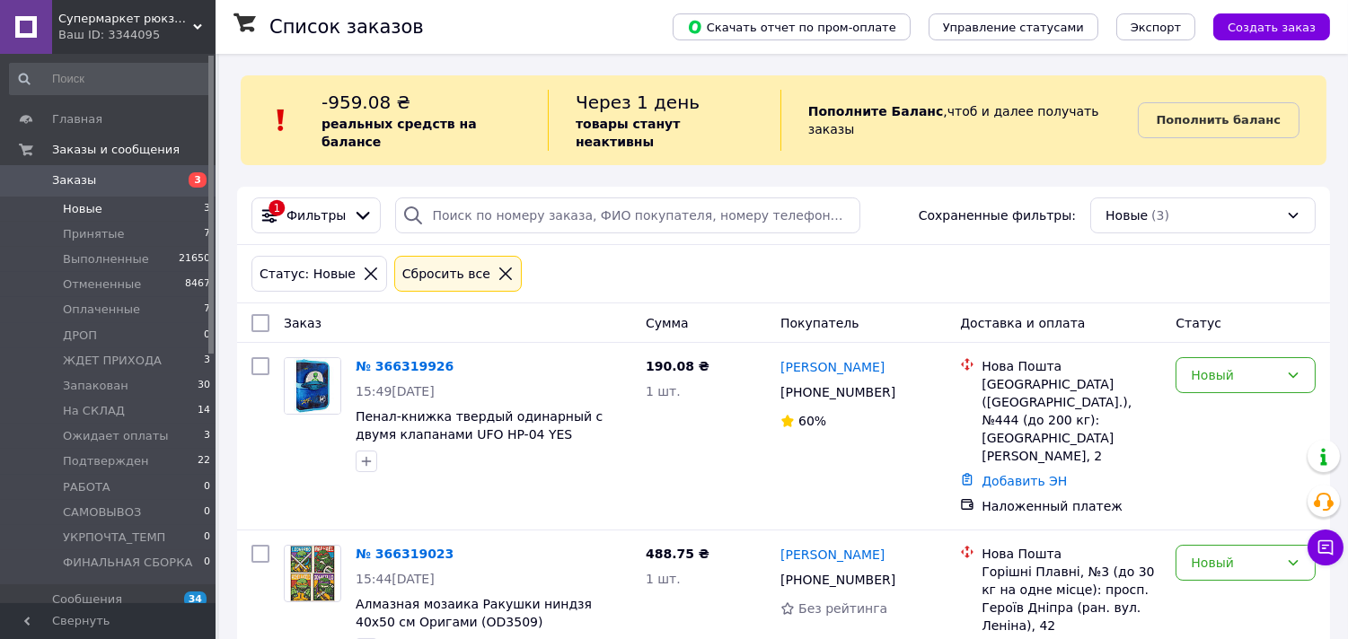
click at [494, 266] on div at bounding box center [505, 274] width 23 height 16
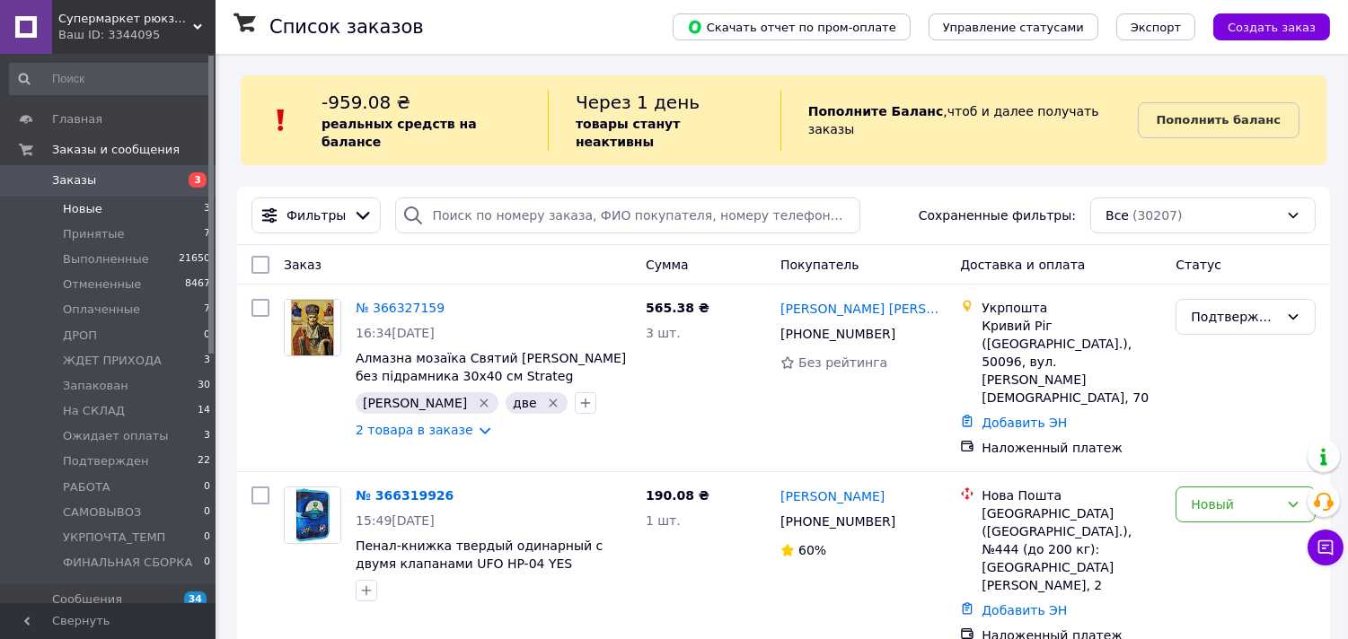
click at [81, 207] on span "Новые" at bounding box center [83, 209] width 40 height 16
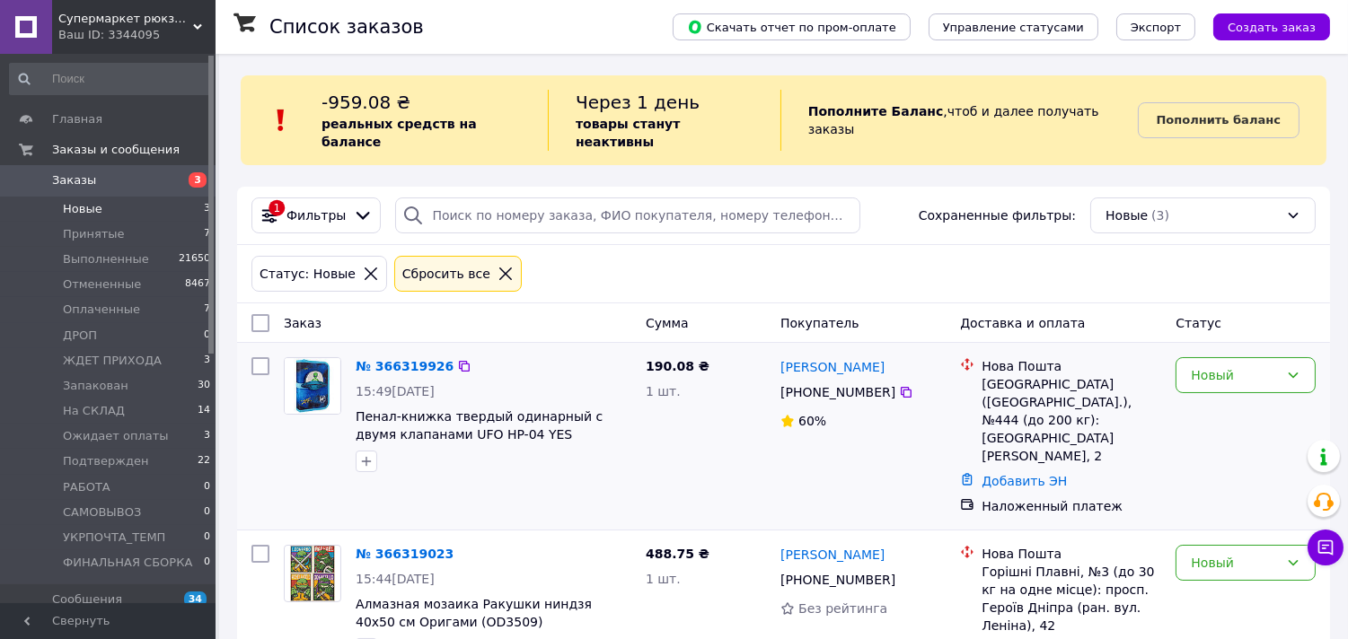
click at [498, 266] on icon at bounding box center [506, 274] width 16 height 16
